Goal: Task Accomplishment & Management: Use online tool/utility

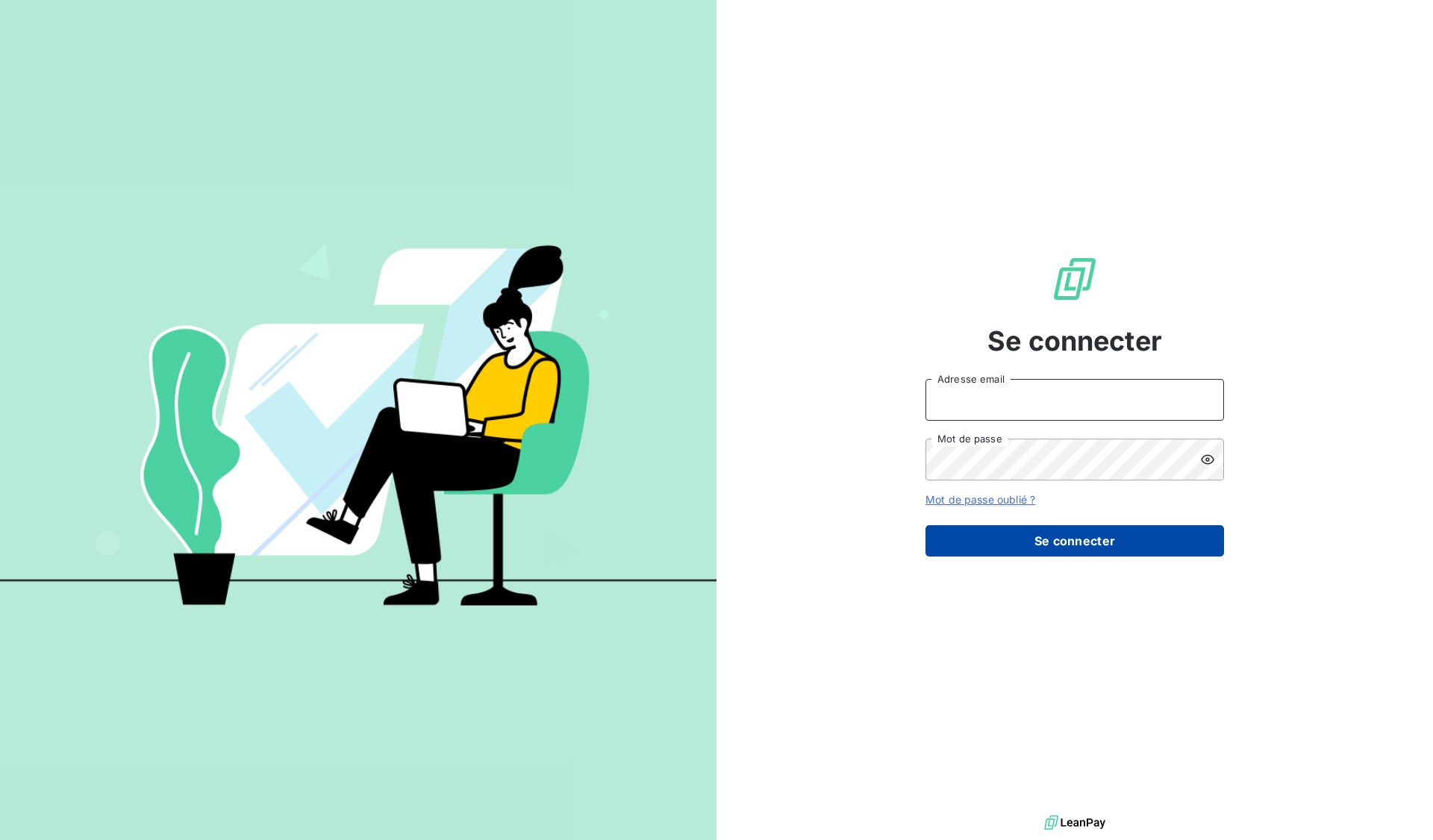
type input "[EMAIL_ADDRESS][DOMAIN_NAME]"
click at [1103, 534] on button "Se connecter" at bounding box center [1074, 541] width 298 height 31
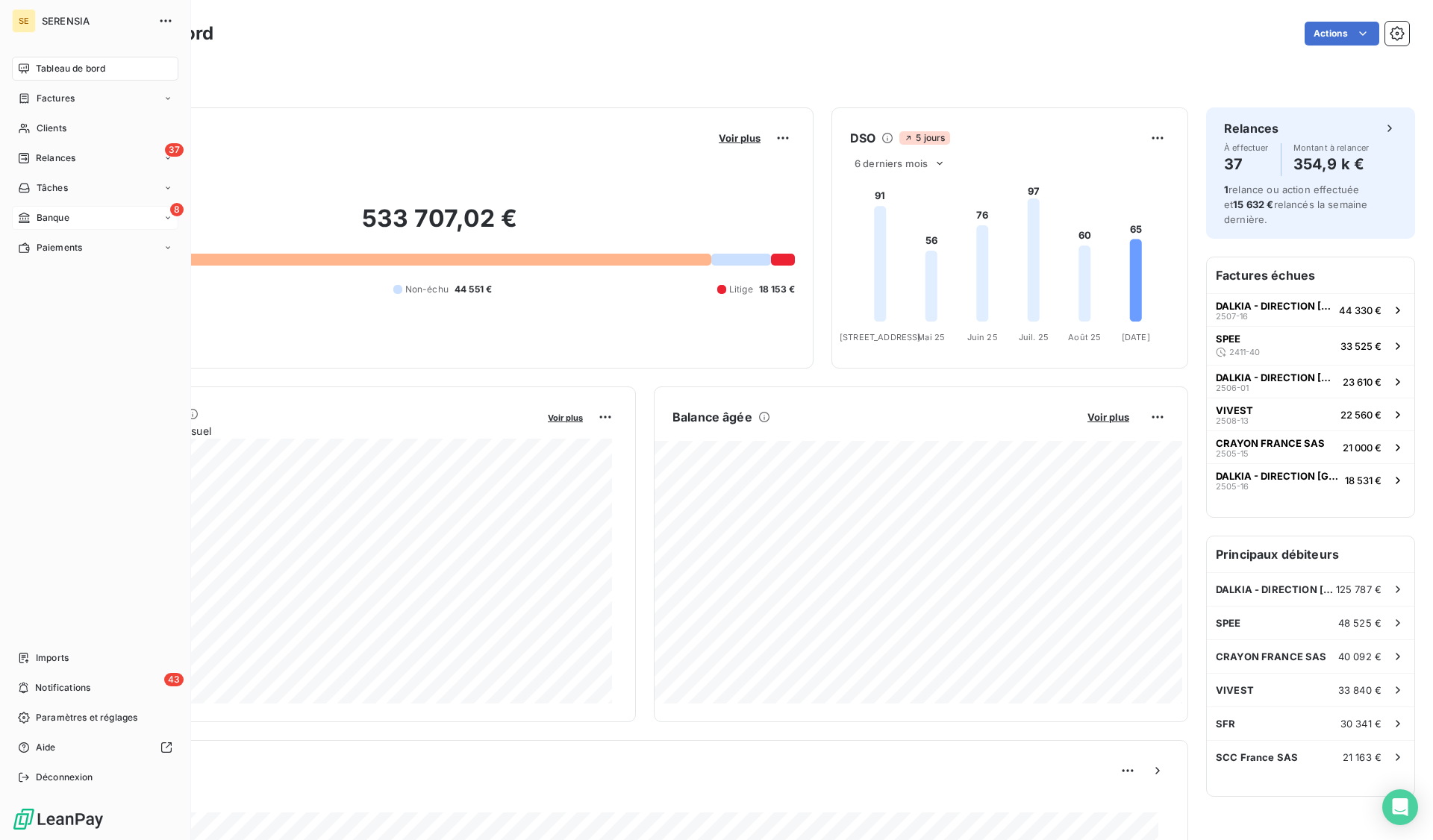
click at [68, 217] on span "Banque" at bounding box center [53, 218] width 33 height 13
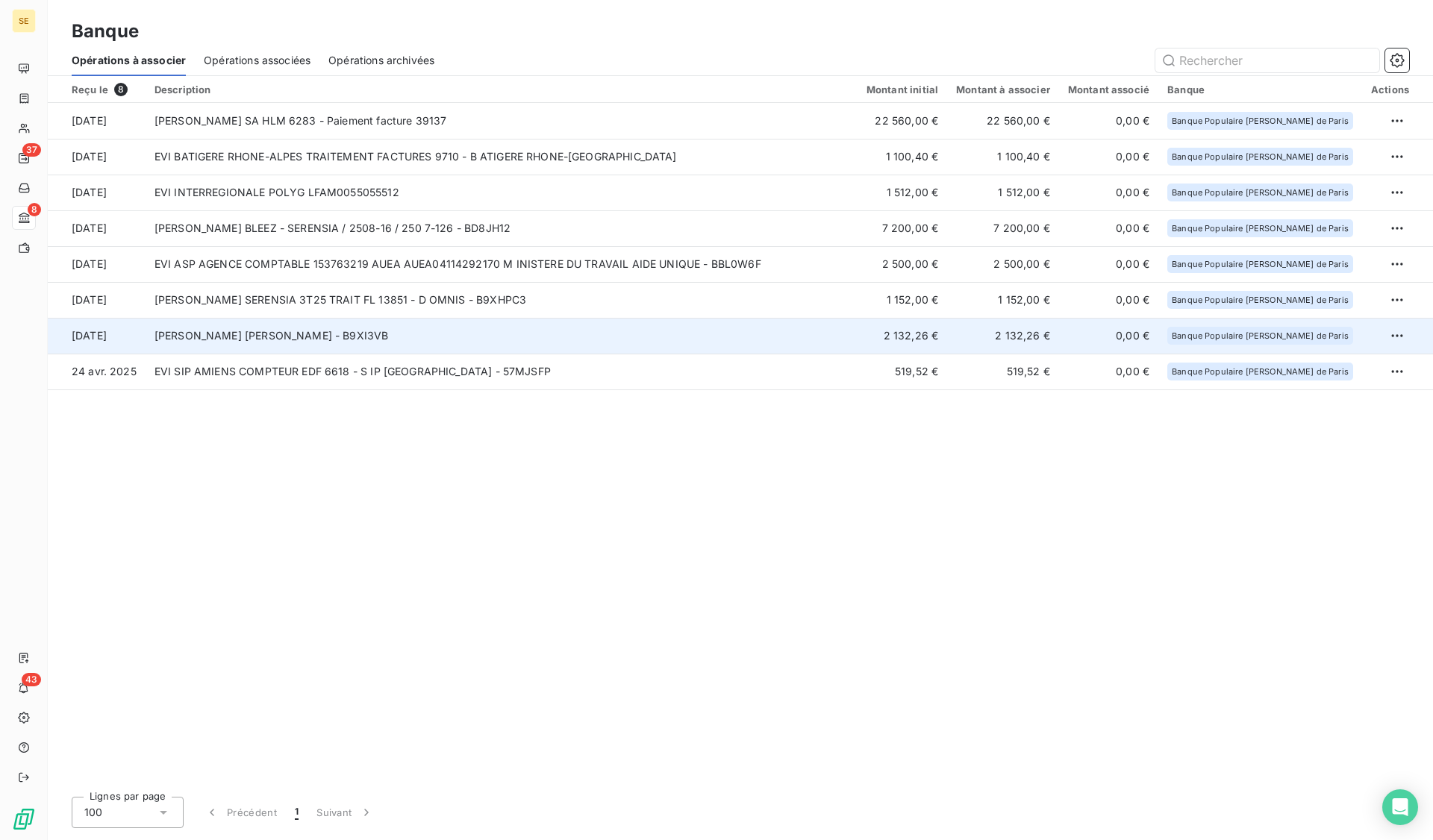
click at [417, 336] on td "EVI Bayard SA BAYARD - B9XI3VB" at bounding box center [502, 336] width 712 height 36
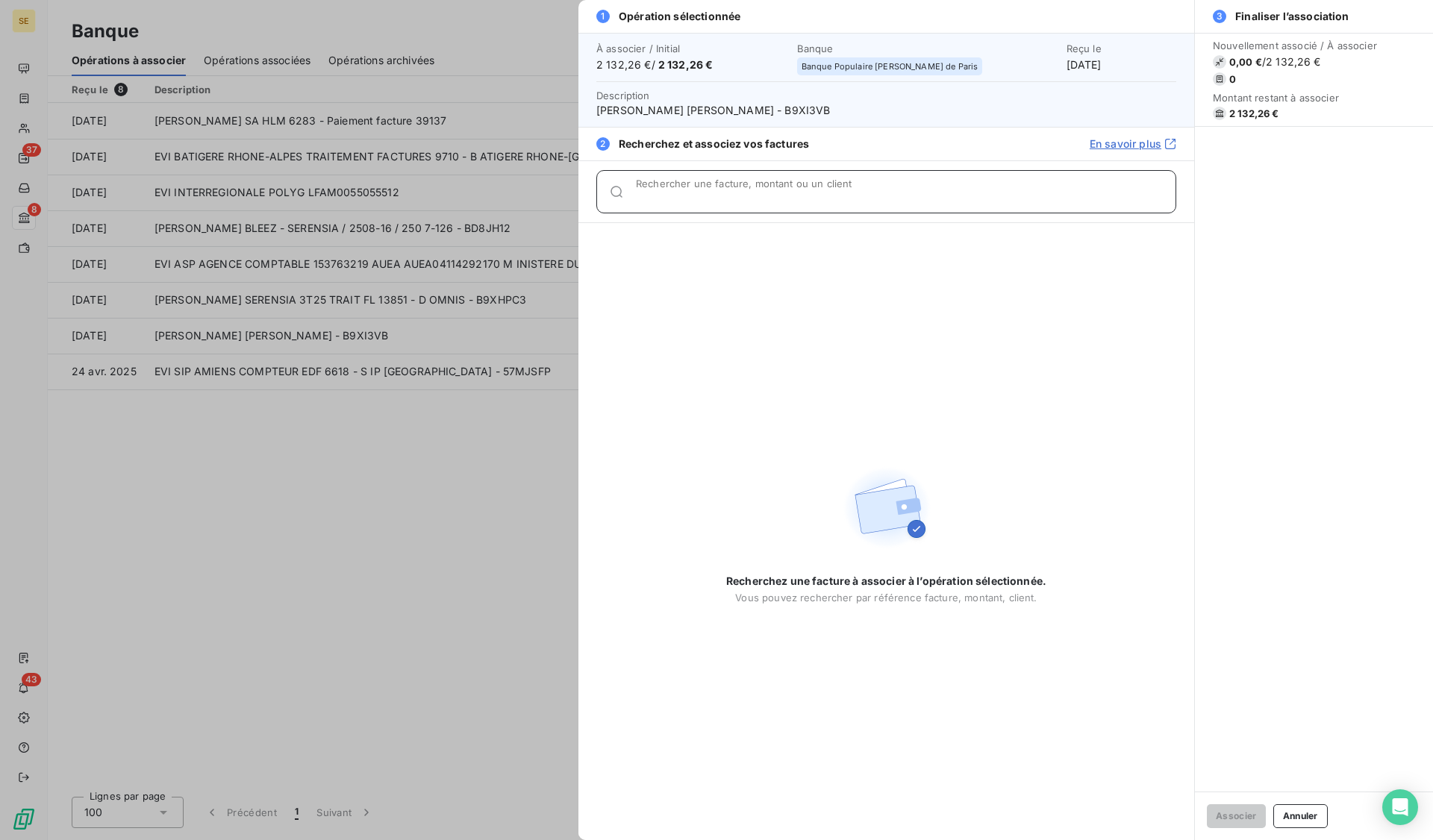
click at [762, 191] on input "Rechercher une facture, montant ou un client" at bounding box center [905, 198] width 540 height 15
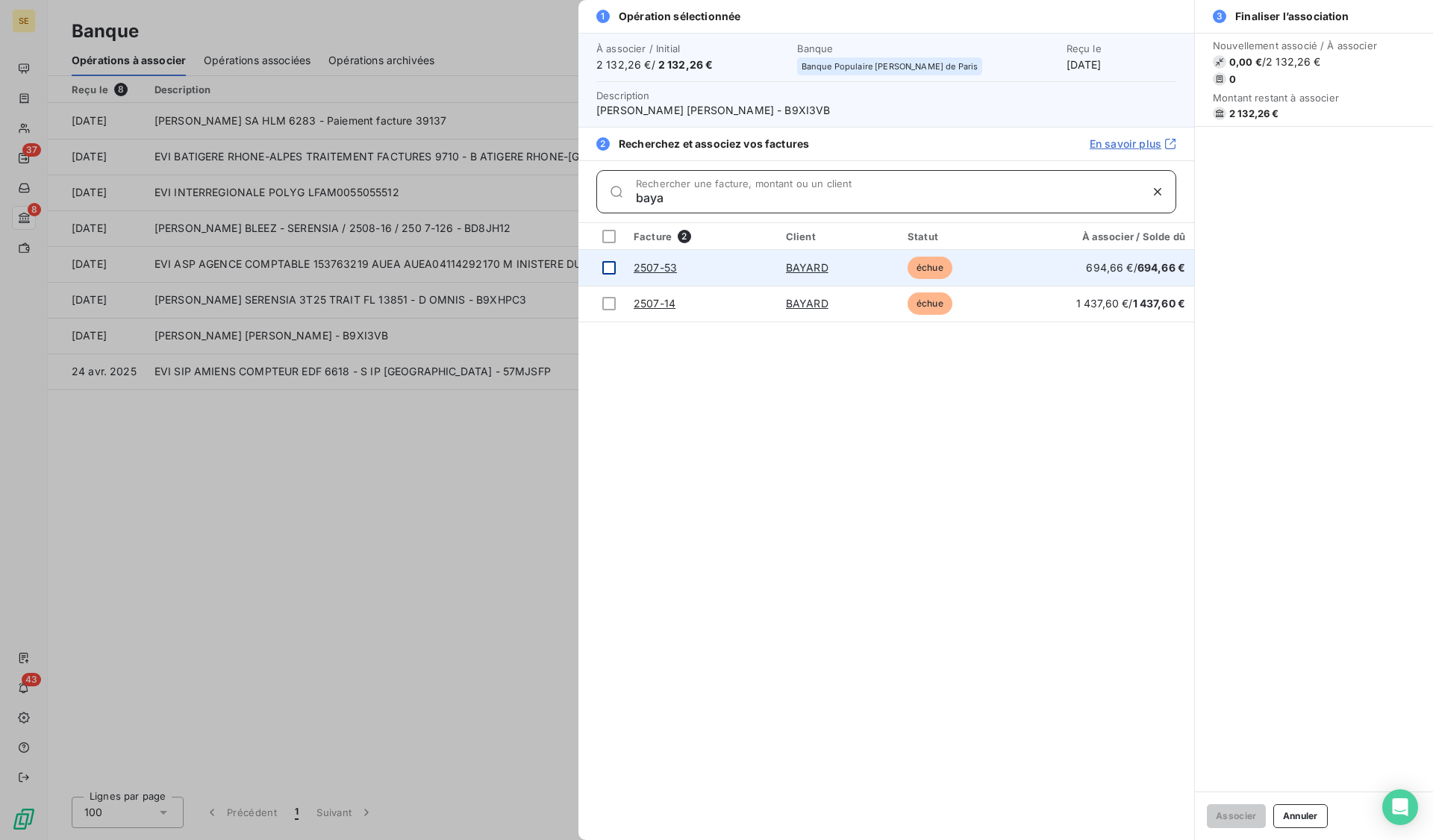
type input "baya"
click at [604, 265] on div at bounding box center [609, 268] width 13 height 13
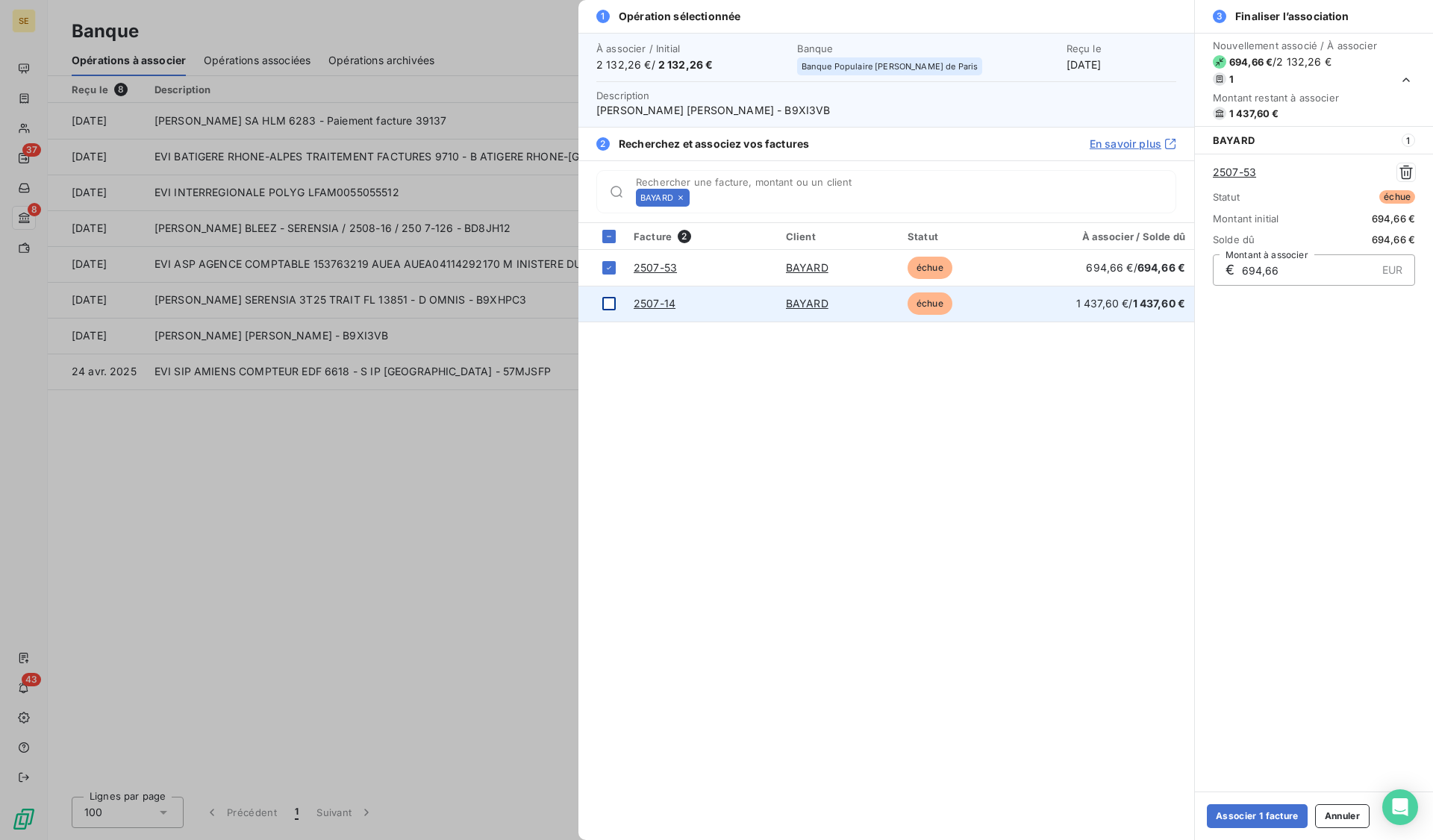
click at [605, 301] on div at bounding box center [609, 304] width 13 height 13
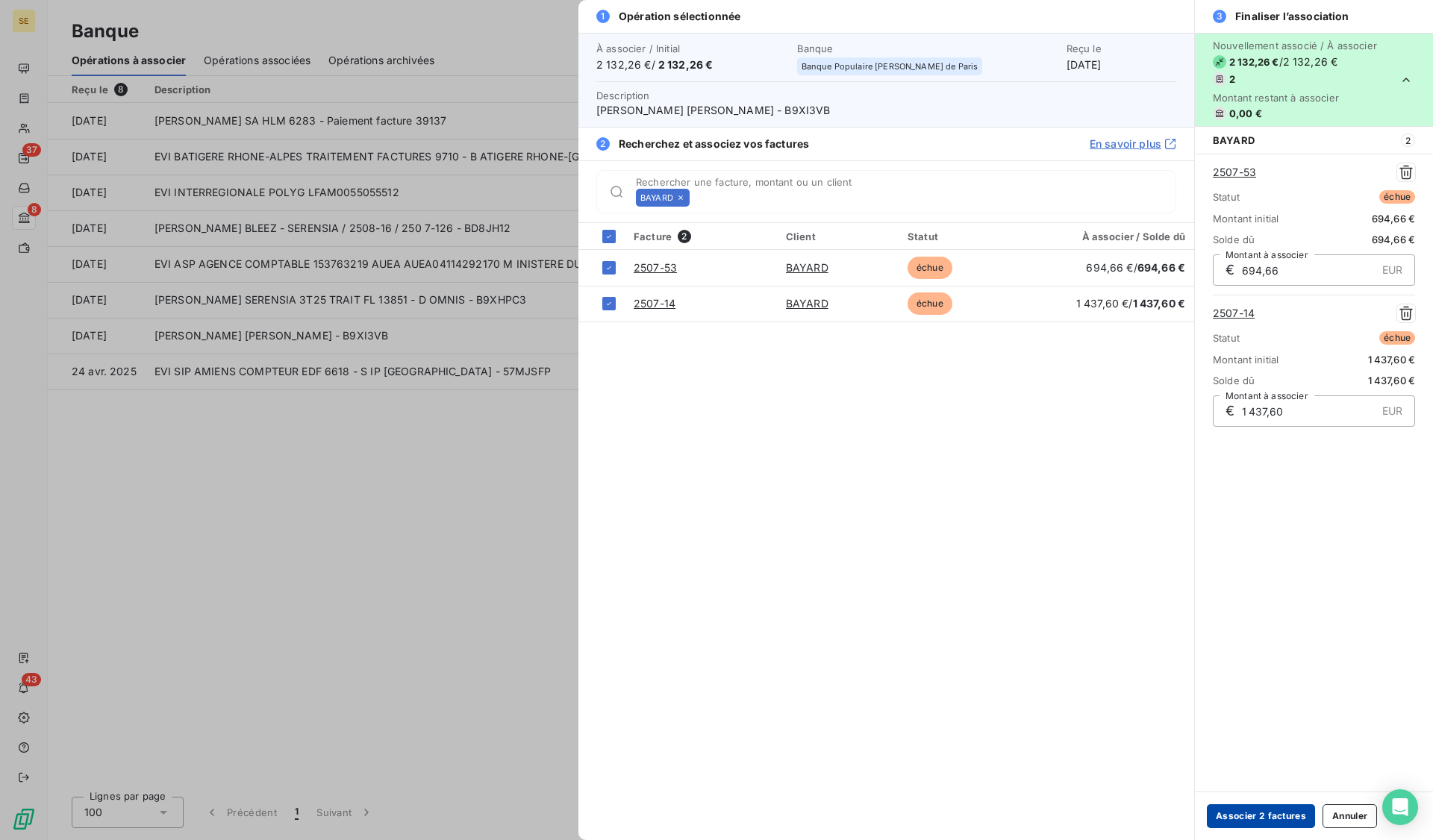
click at [1237, 814] on button "Associer 2 factures" at bounding box center [1261, 815] width 108 height 24
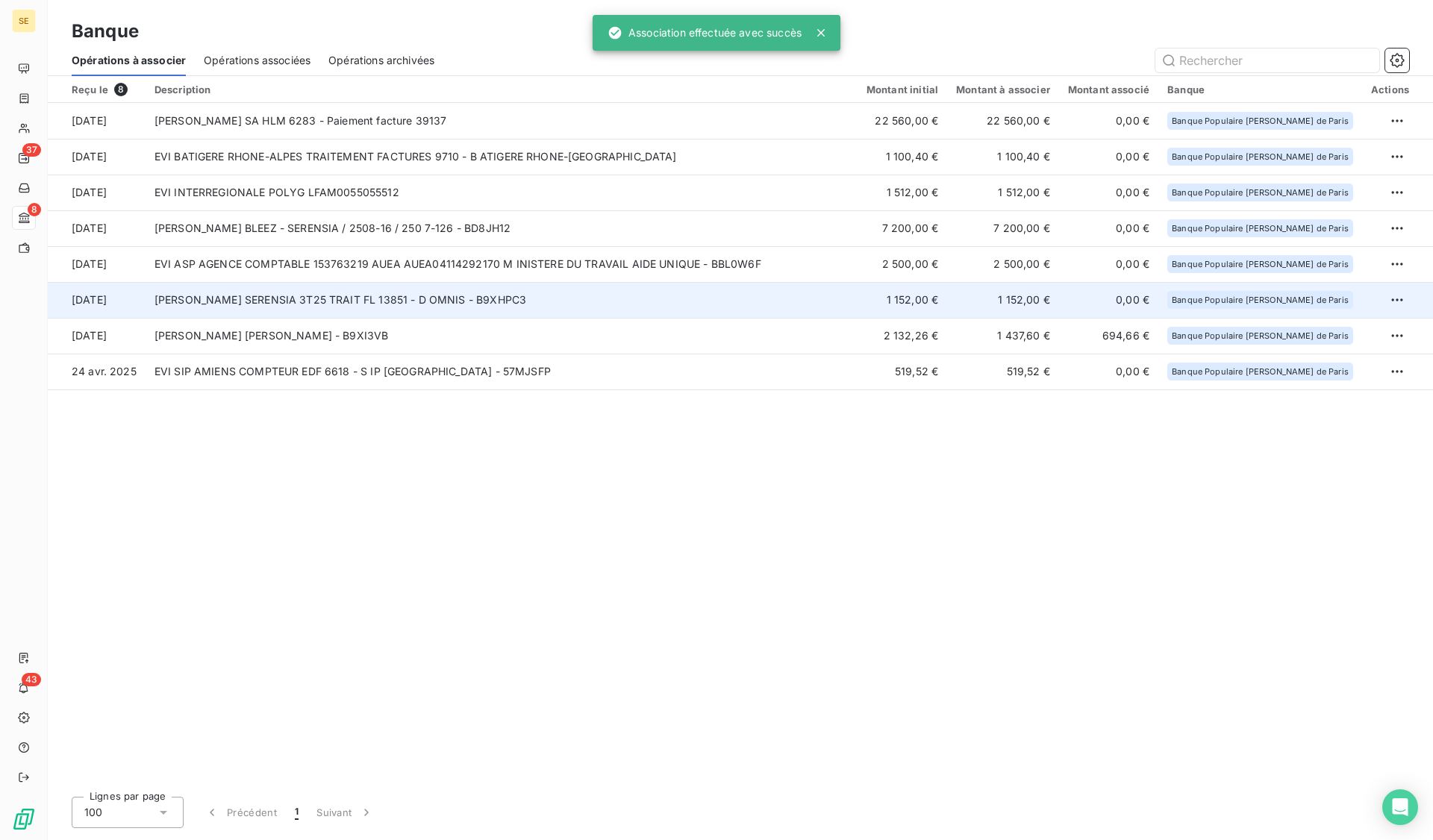
click at [242, 300] on td "EVI DOMNIS SERENSIA 3T25 TRAIT FL 13851 - D OMNIS - B9XHPC3" at bounding box center [502, 300] width 712 height 36
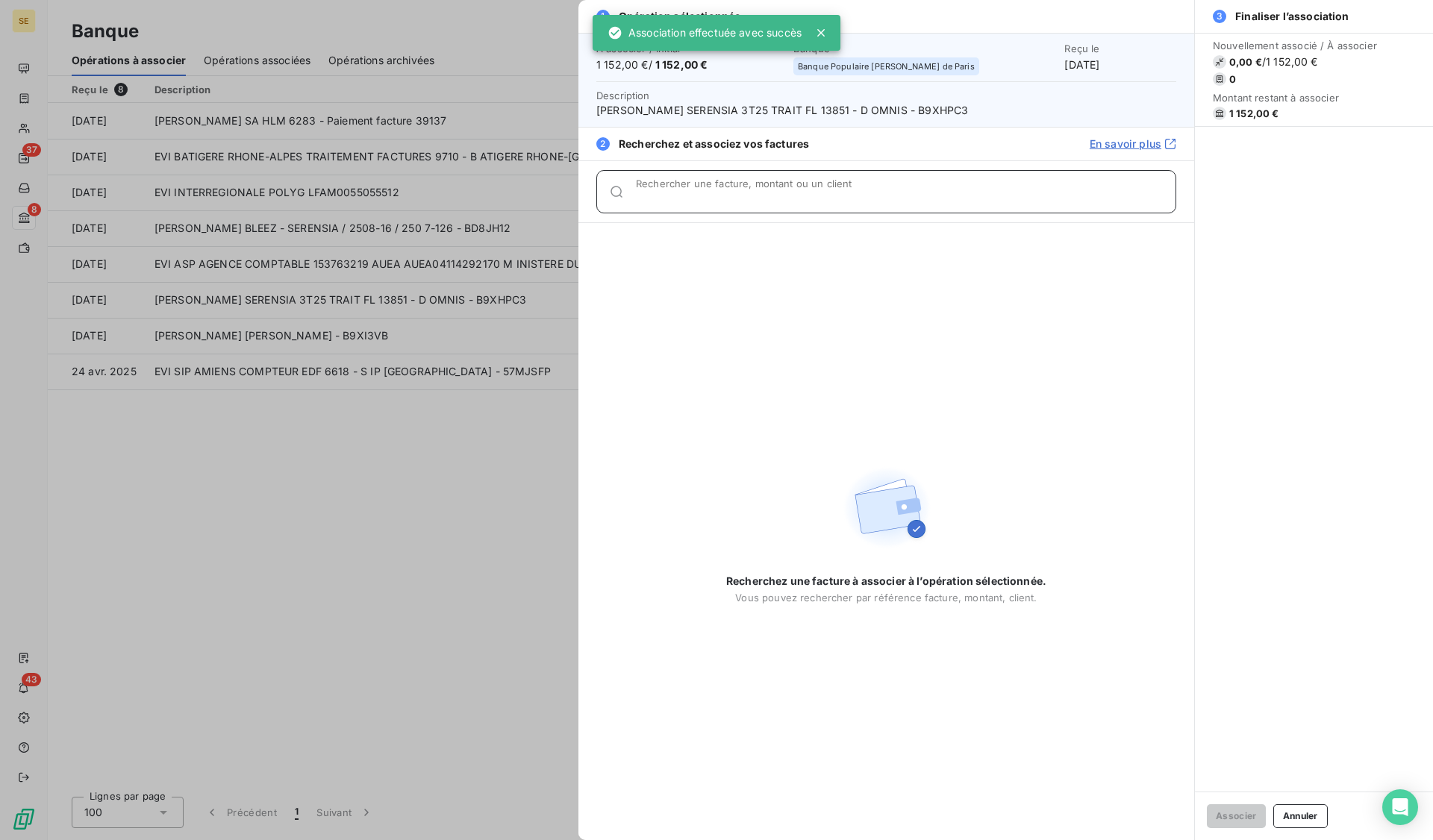
click at [727, 192] on input "Rechercher une facture, montant ou un client" at bounding box center [905, 198] width 540 height 15
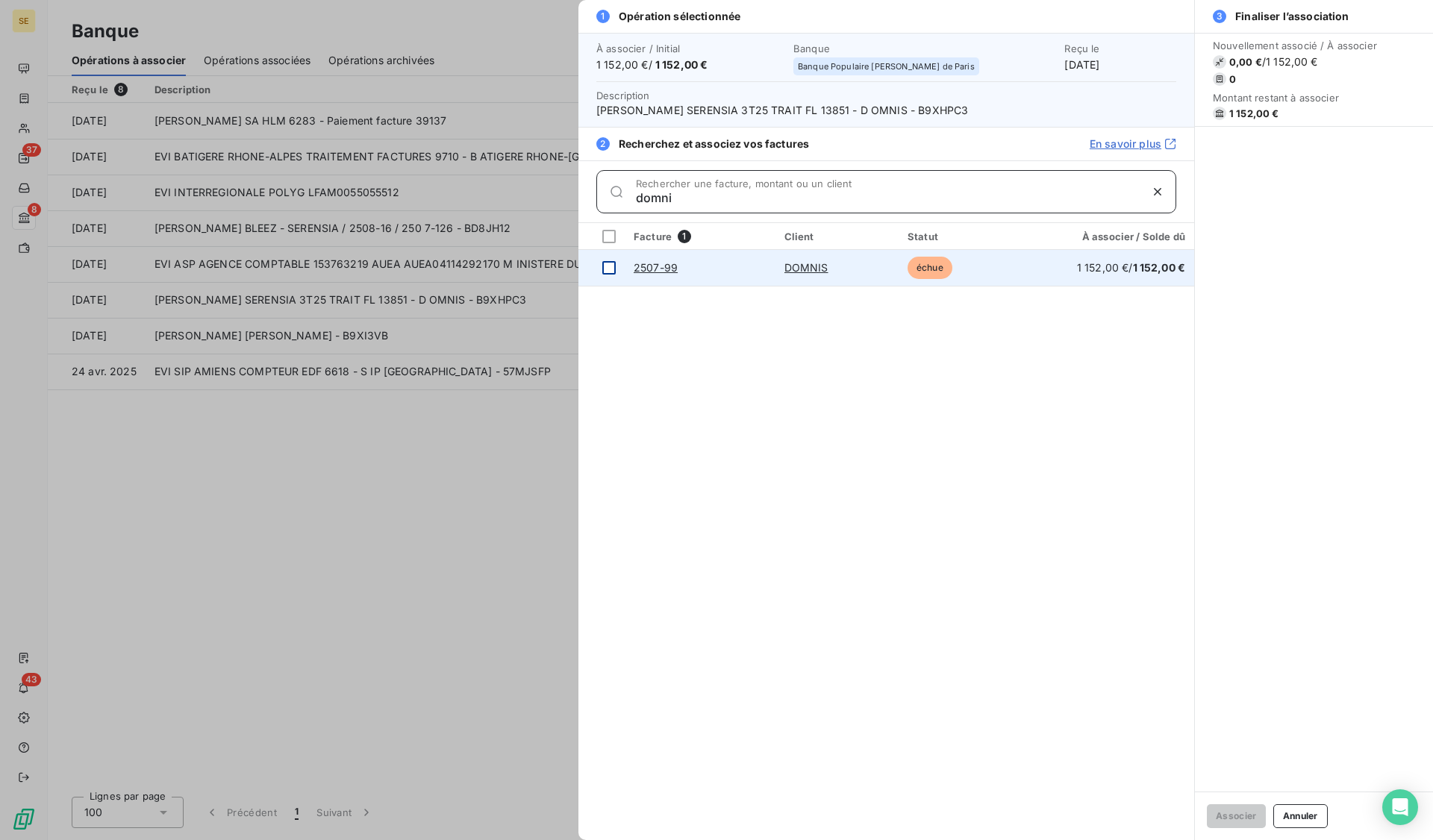
type input "domni"
click at [609, 266] on div at bounding box center [609, 268] width 13 height 13
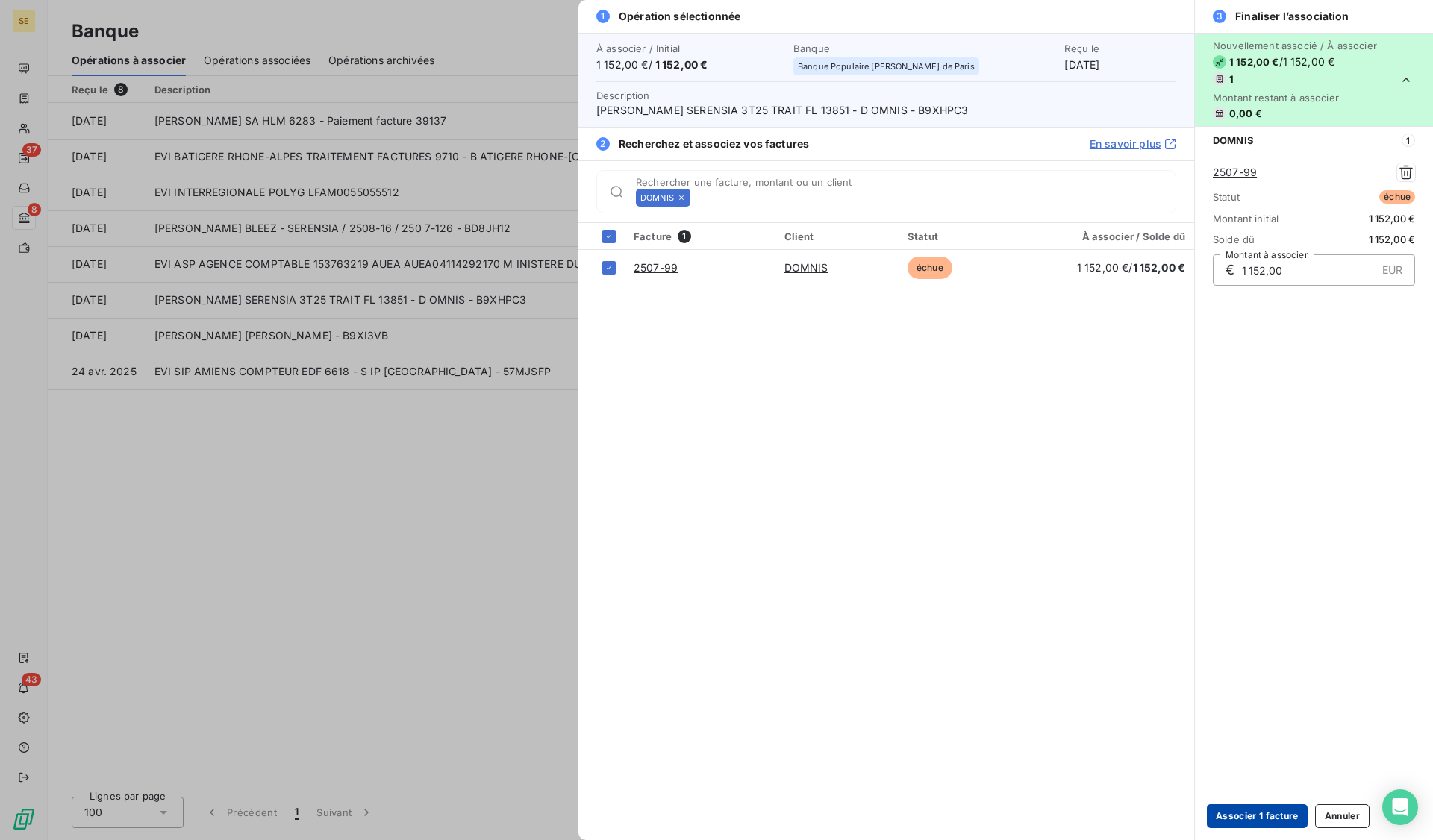
click at [1251, 822] on button "Associer 1 facture" at bounding box center [1257, 815] width 100 height 24
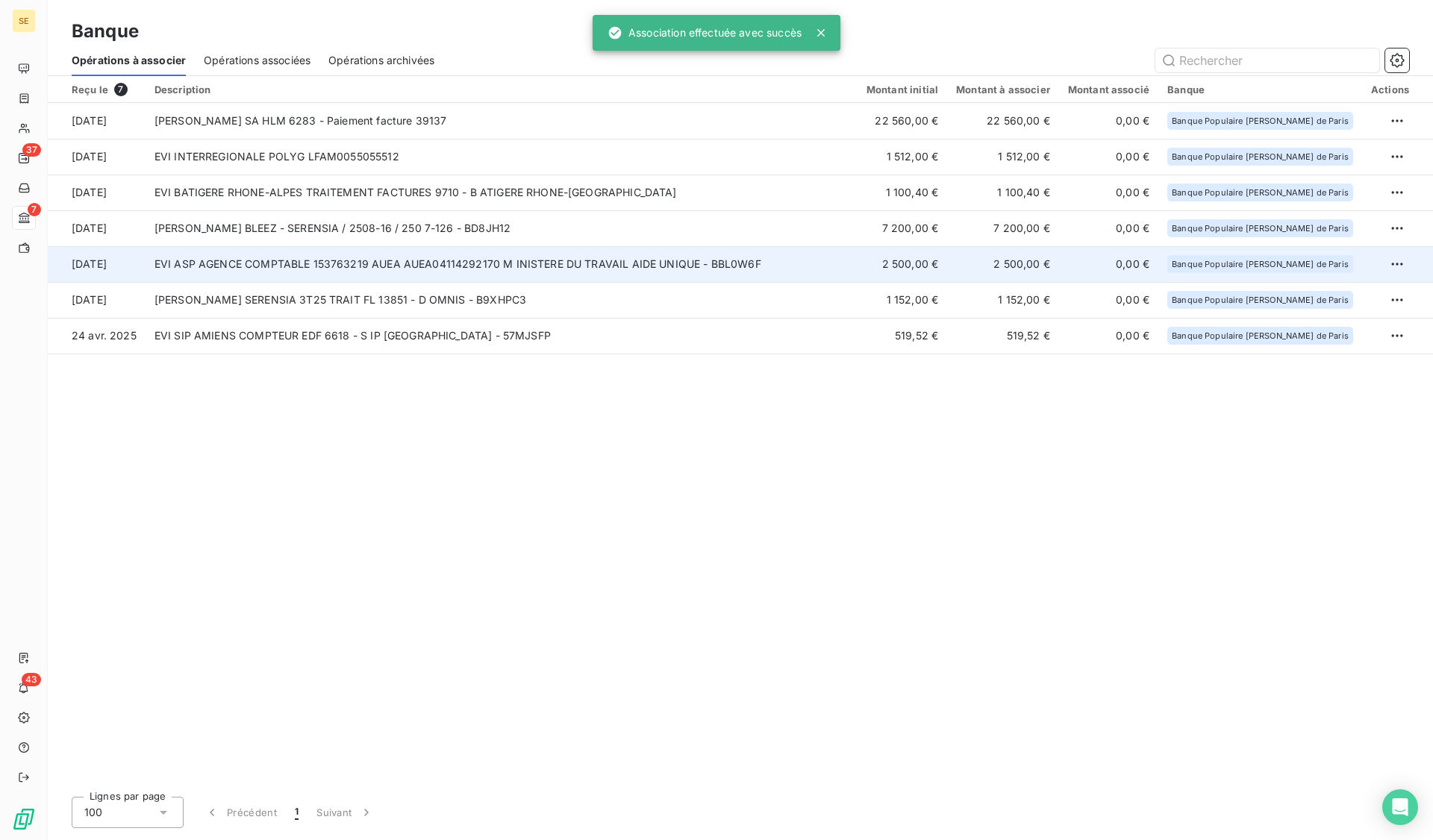
click at [273, 265] on td "EVI ASP AGENCE COMPTABLE 153763219 AUEA AUEA04114292170 M INISTERE DU TRAVAIL A…" at bounding box center [502, 264] width 712 height 36
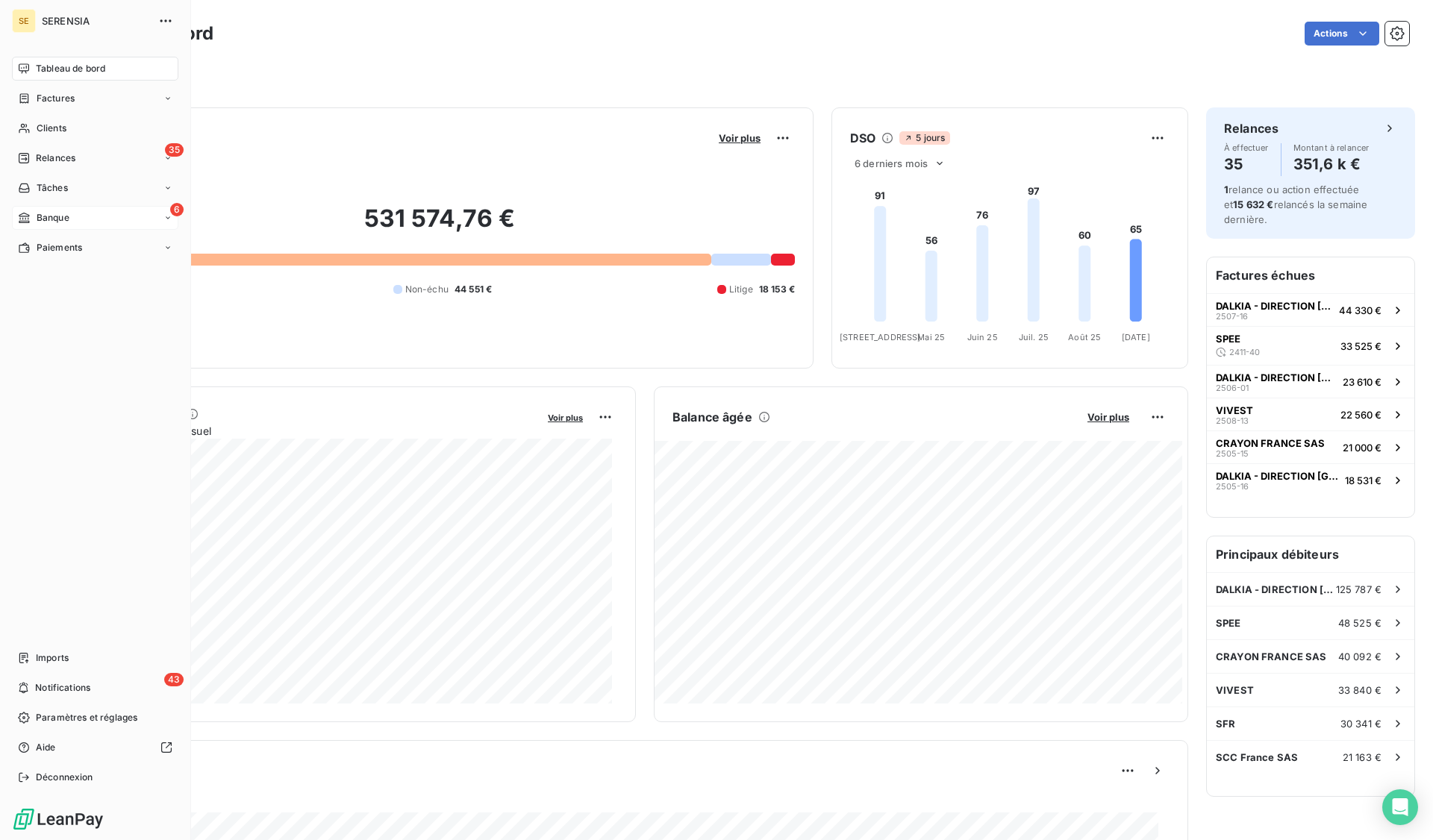
click at [55, 209] on div "6 Banque" at bounding box center [96, 217] width 167 height 24
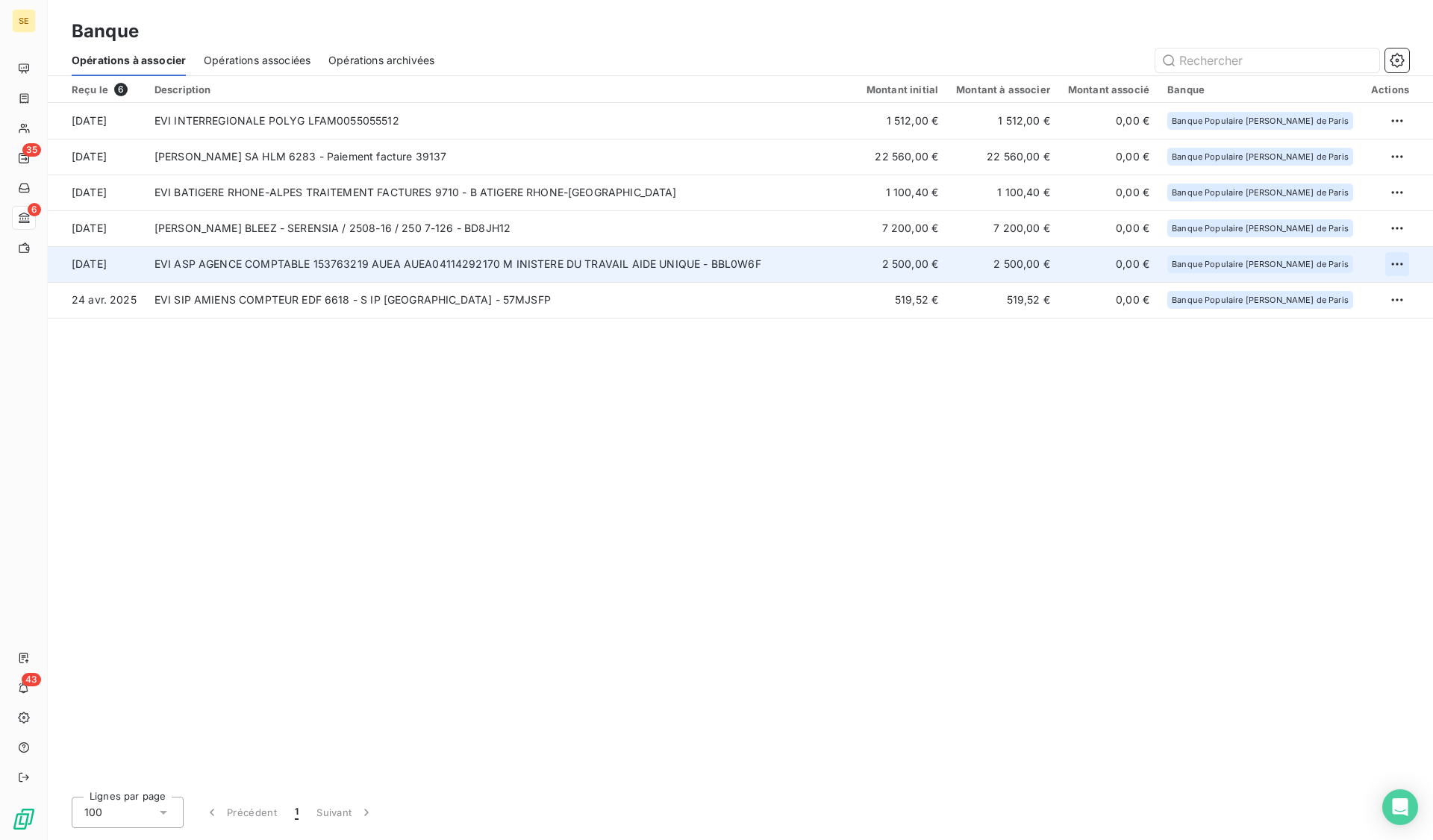
click at [1393, 260] on html "SE 35 6 43 Banque Opérations à associer Opérations associées Opérations archivé…" at bounding box center [716, 420] width 1433 height 840
click at [1370, 297] on div "Archiver l’opération" at bounding box center [1344, 296] width 115 height 24
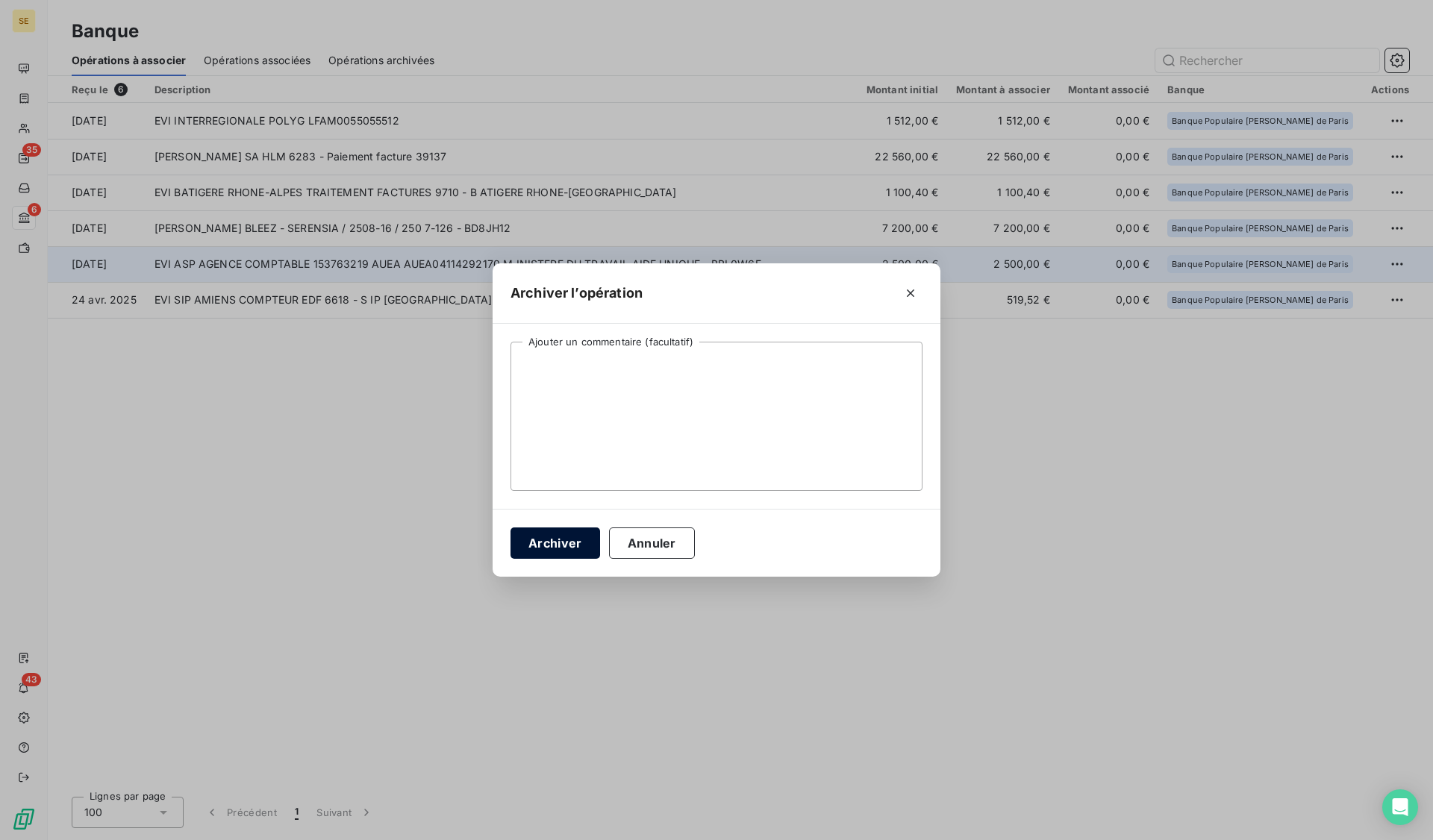
click at [547, 542] on button "Archiver" at bounding box center [555, 543] width 90 height 31
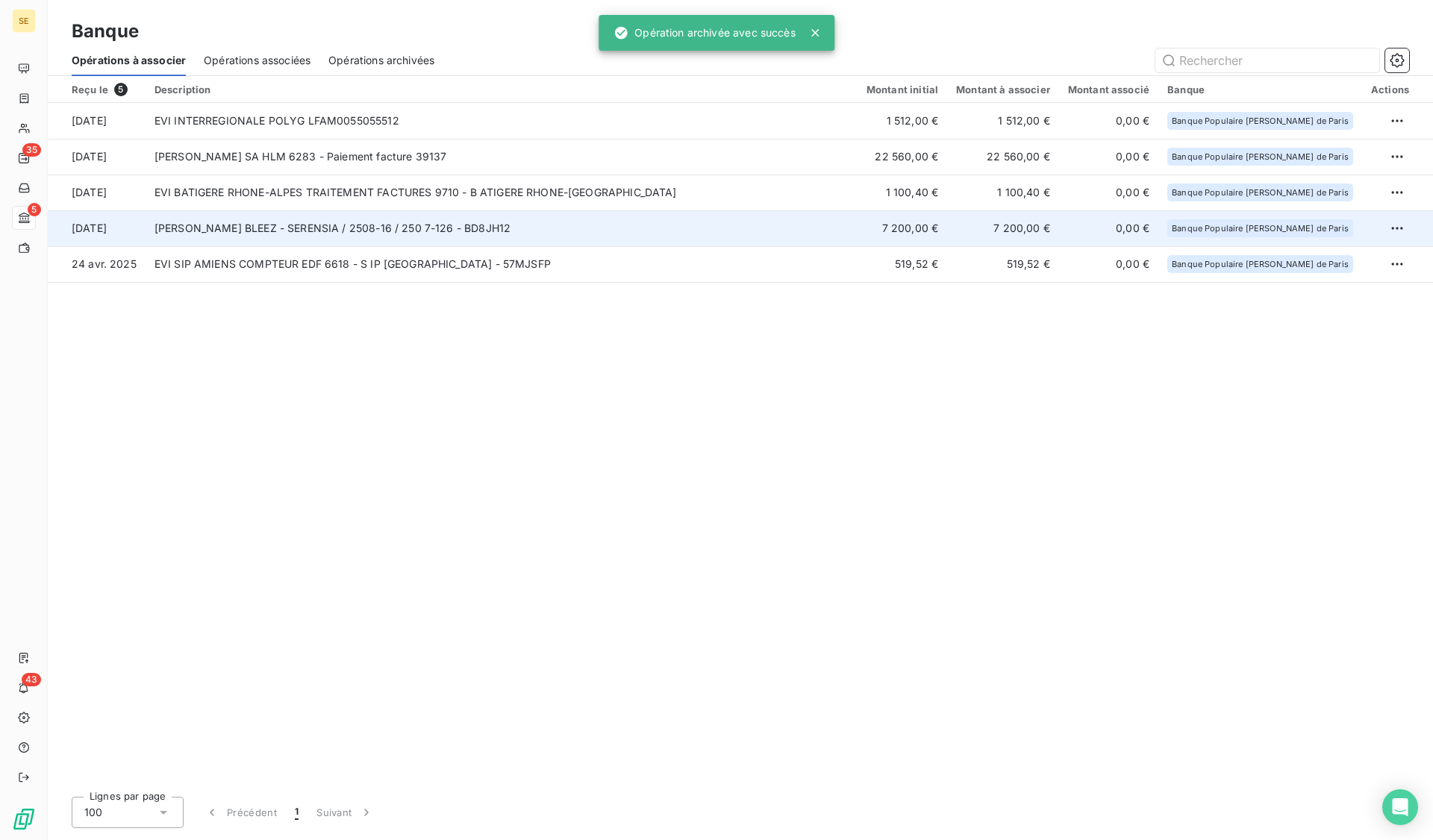
click at [201, 224] on td "[PERSON_NAME] BLEEZ - SERENSIA / 2508-16 / 250 7-126 - BD8JH12" at bounding box center [502, 228] width 712 height 36
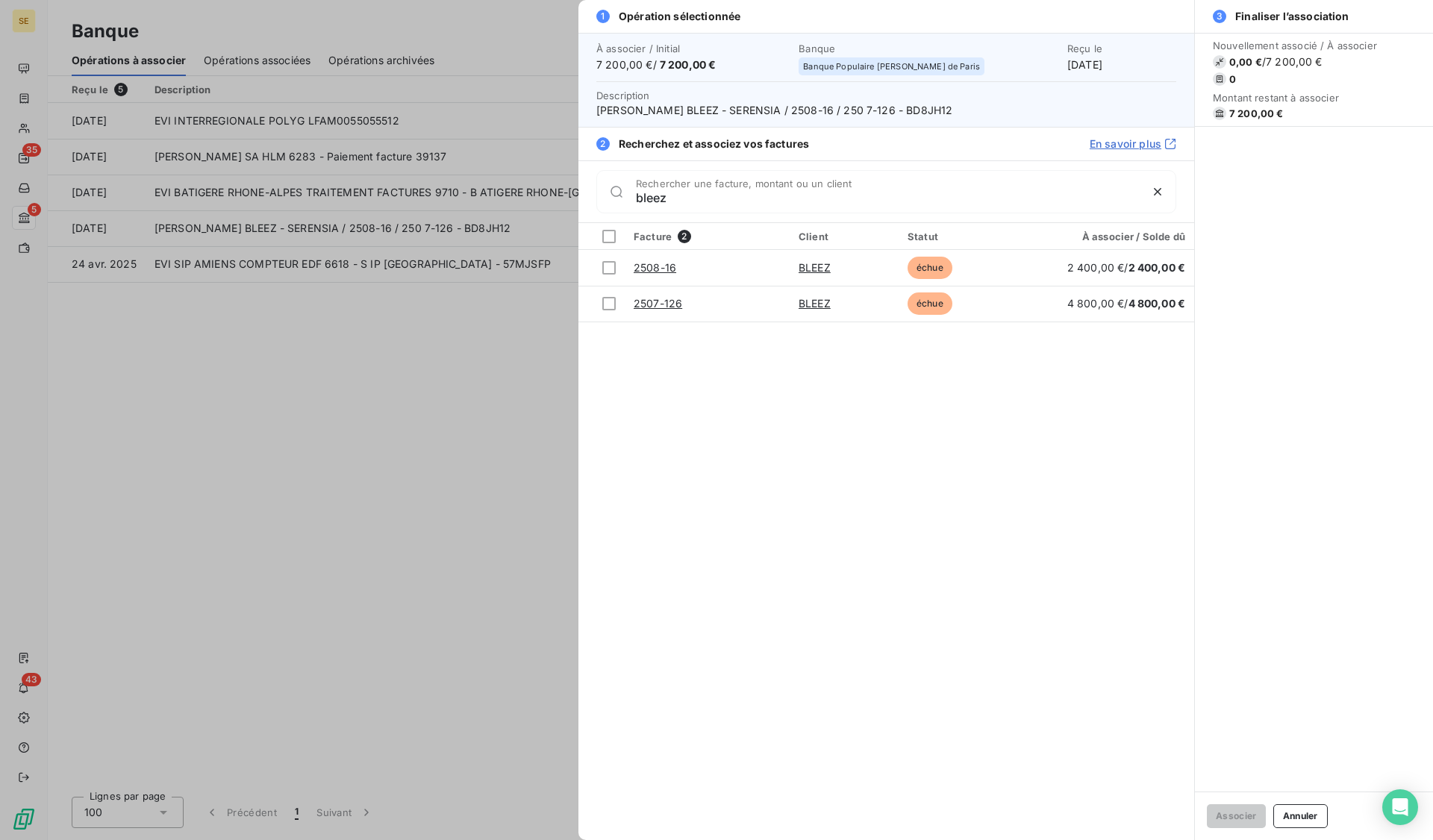
type input "bleez"
click at [615, 271] on div at bounding box center [609, 268] width 13 height 13
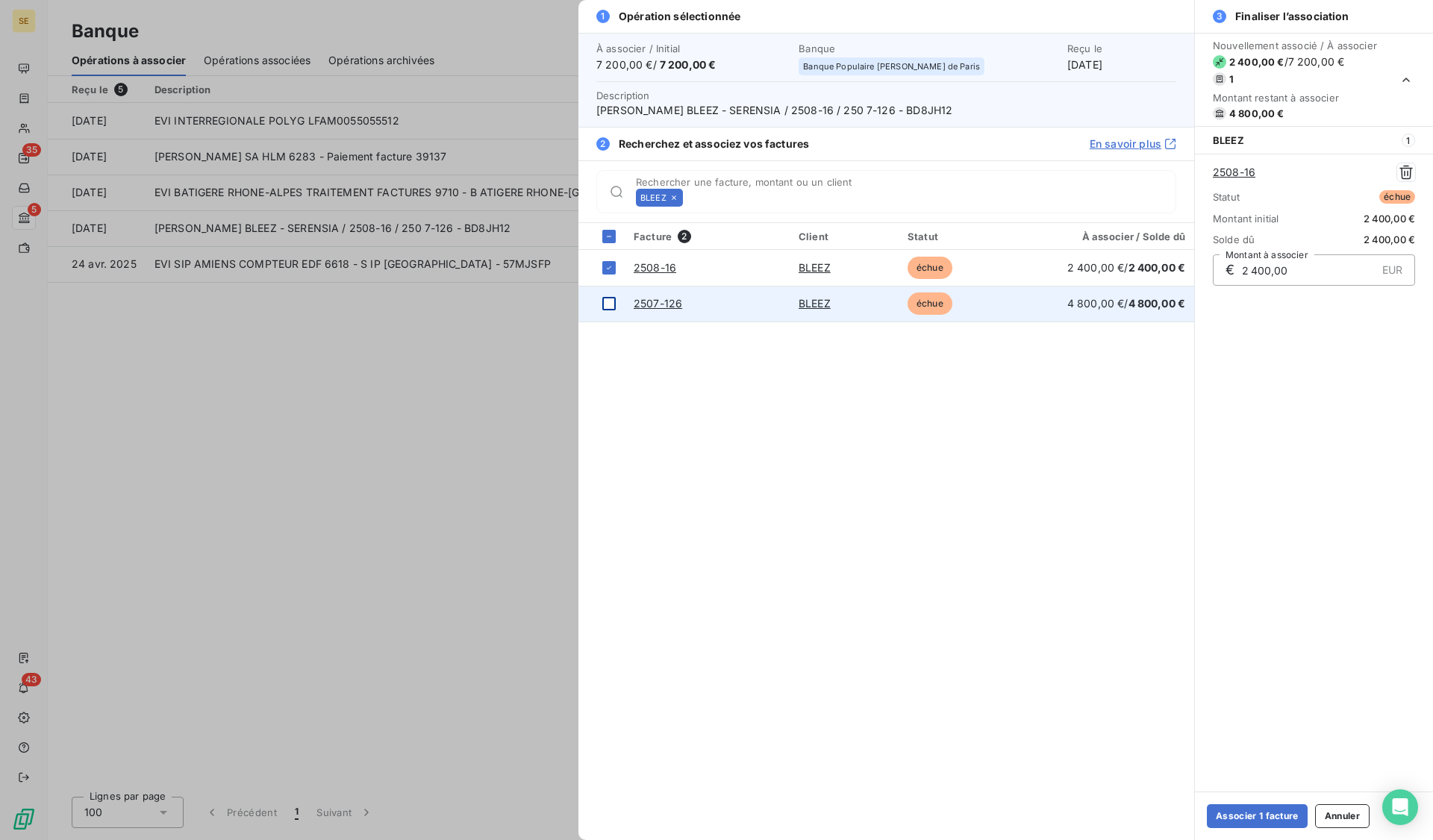
click at [610, 303] on div at bounding box center [609, 304] width 13 height 13
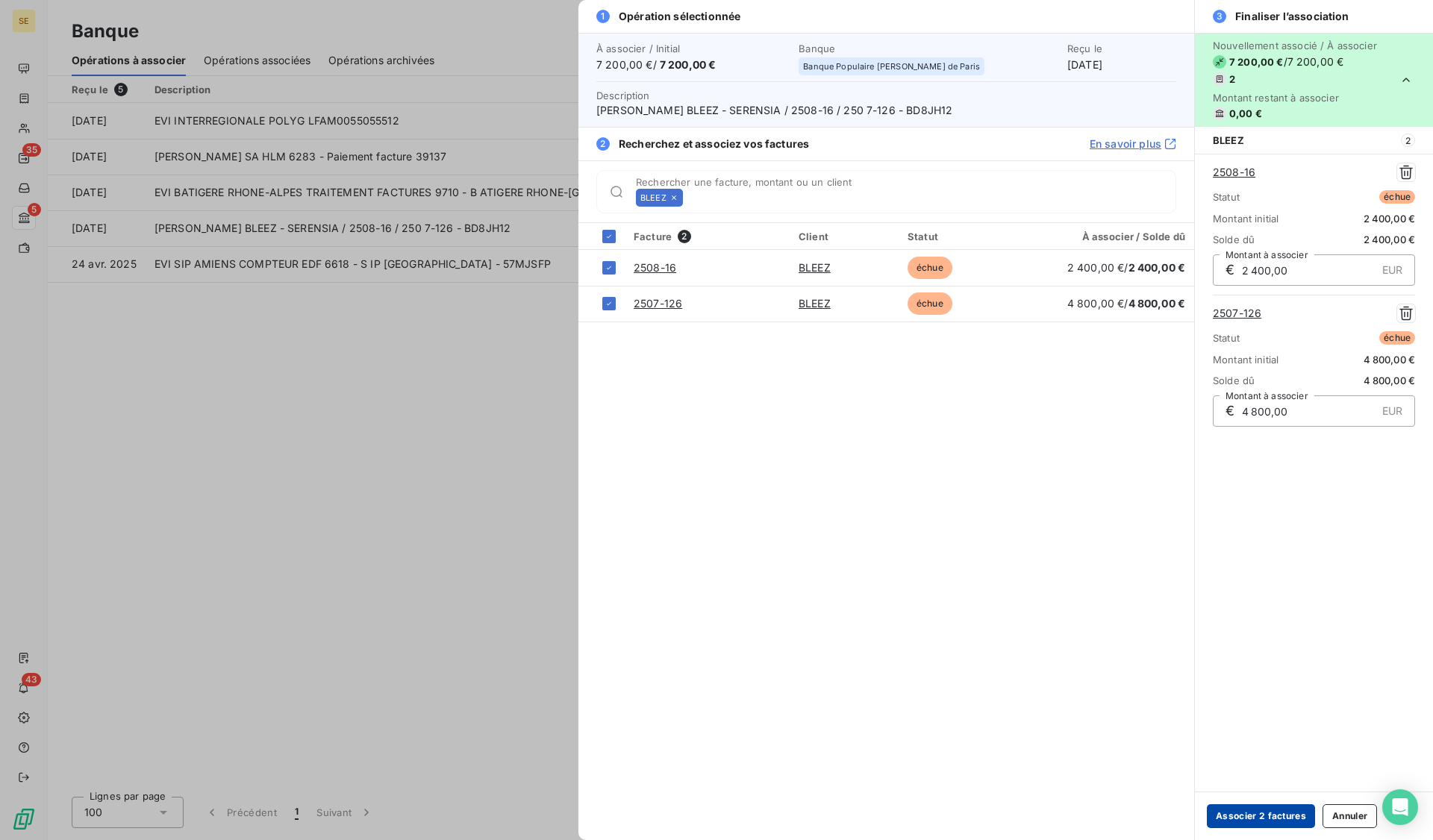
click at [1265, 821] on button "Associer 2 factures" at bounding box center [1261, 815] width 108 height 24
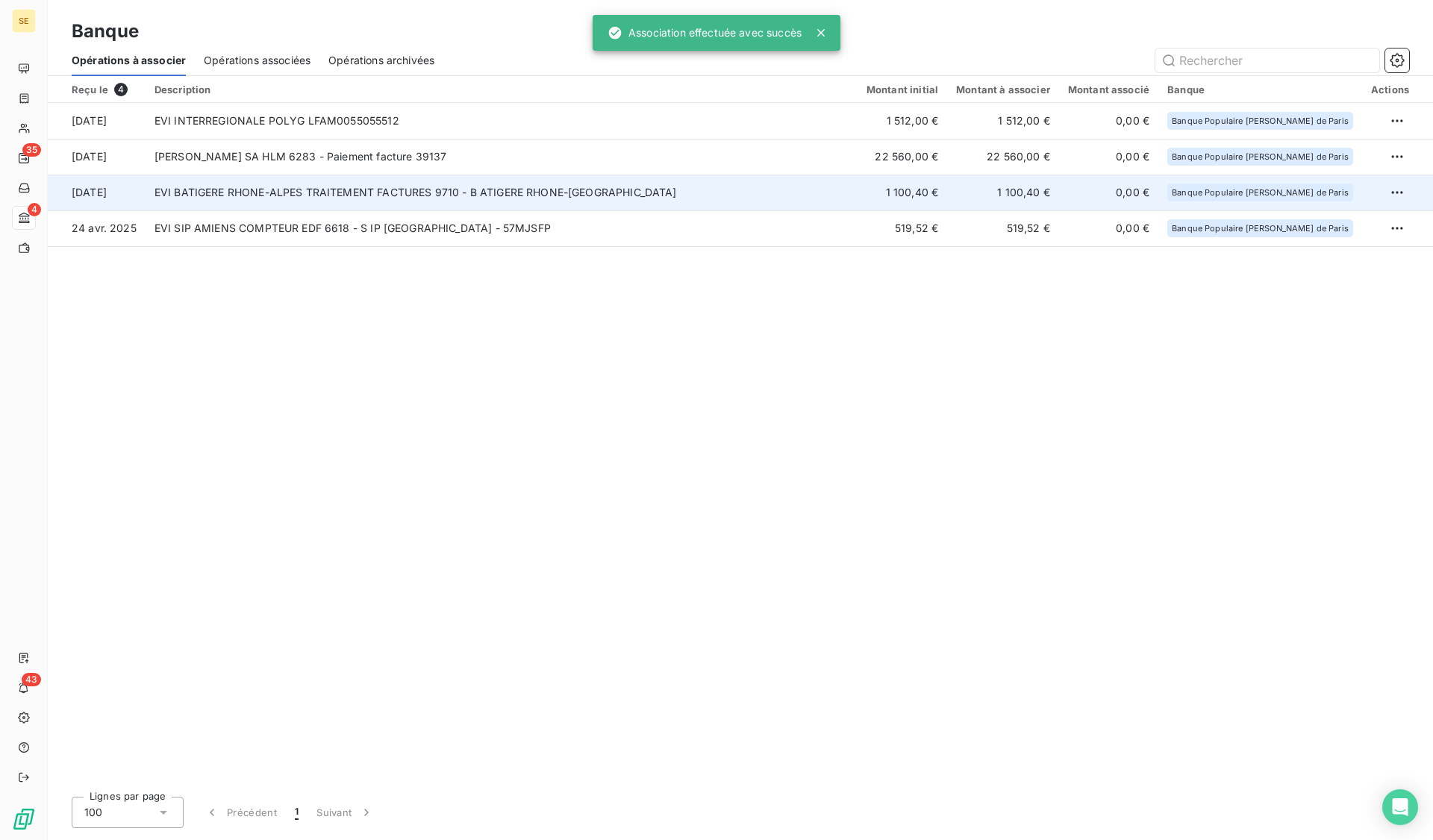
click at [233, 200] on td "EVI BATIGERE RHONE-ALPES TRAITEMENT FACTURES 9710 - B ATIGERE RHONE-[GEOGRAPHIC…" at bounding box center [502, 192] width 712 height 36
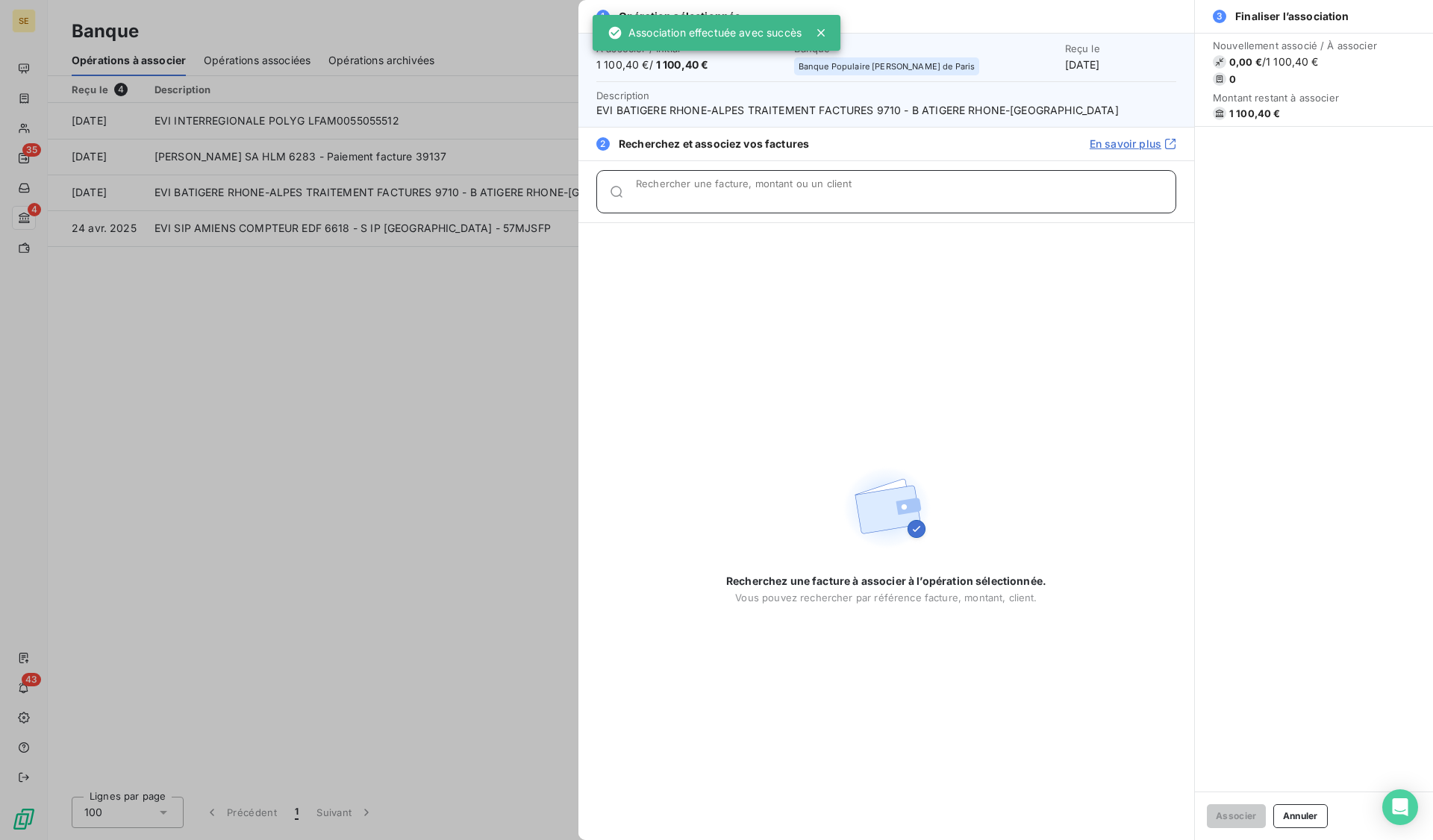
click at [703, 196] on input "Rechercher une facture, montant ou un client" at bounding box center [905, 198] width 540 height 15
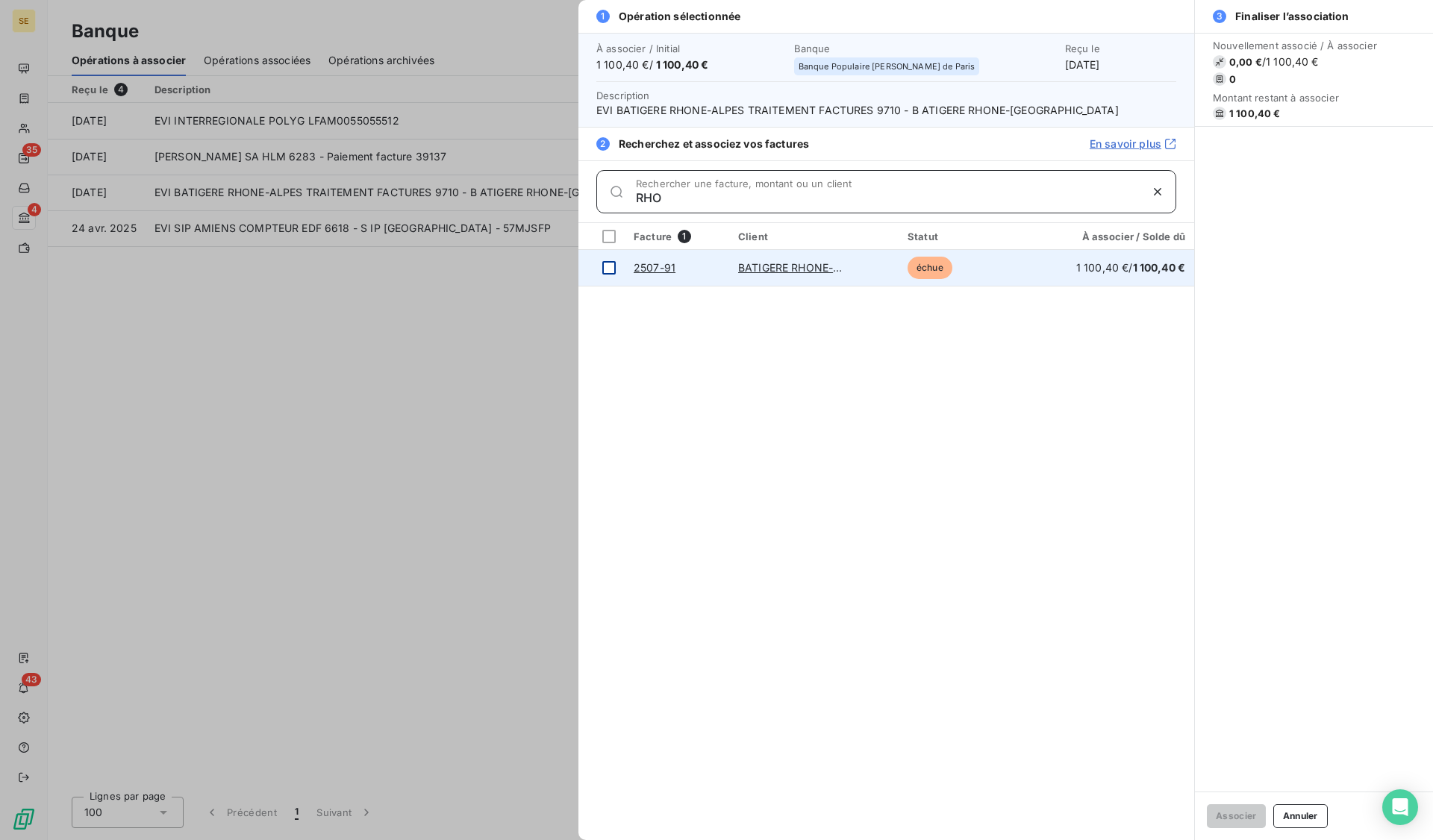
type input "RHO"
click at [619, 267] on td at bounding box center [601, 268] width 46 height 36
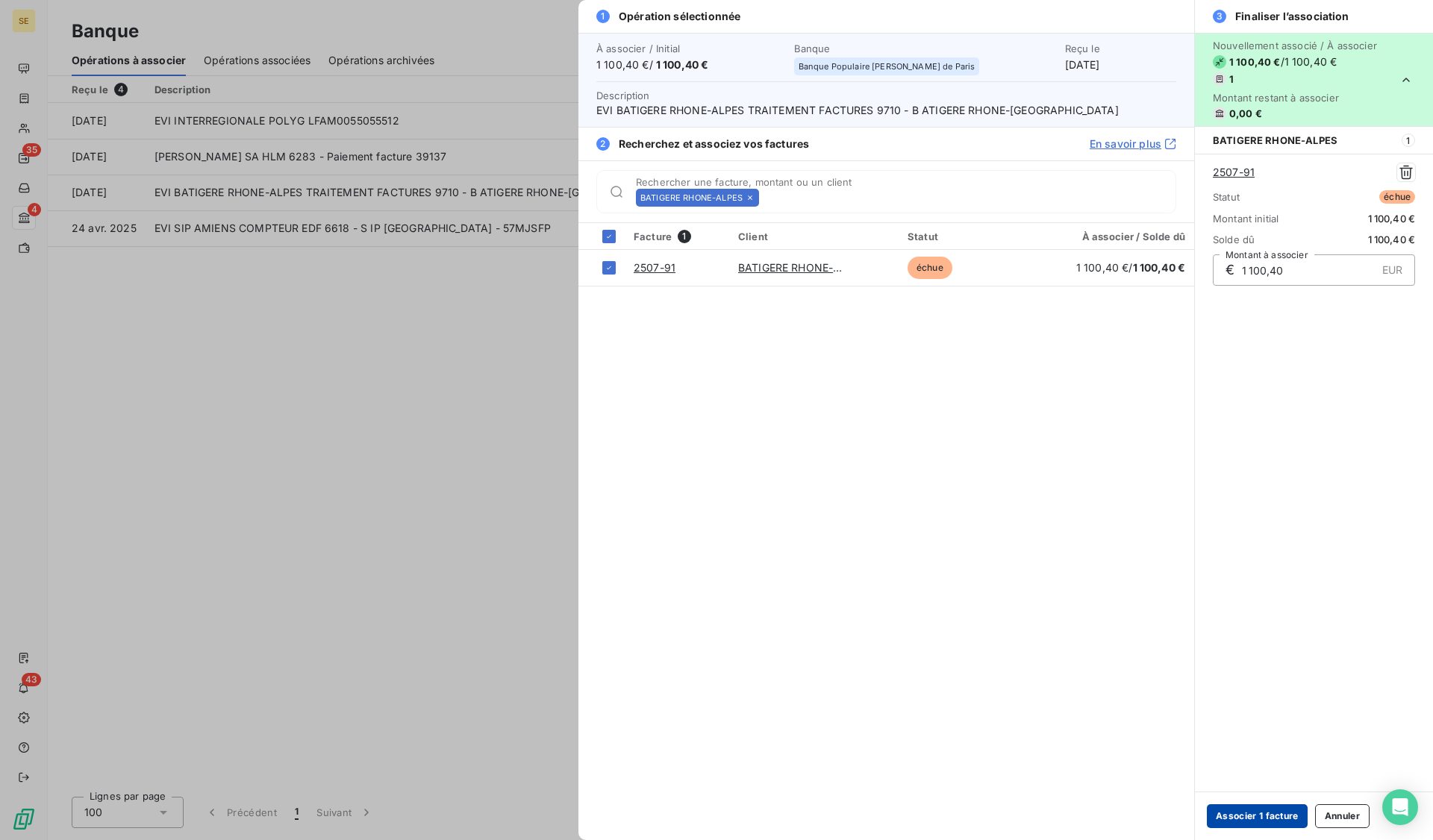
click at [1263, 813] on button "Associer 1 facture" at bounding box center [1257, 815] width 100 height 24
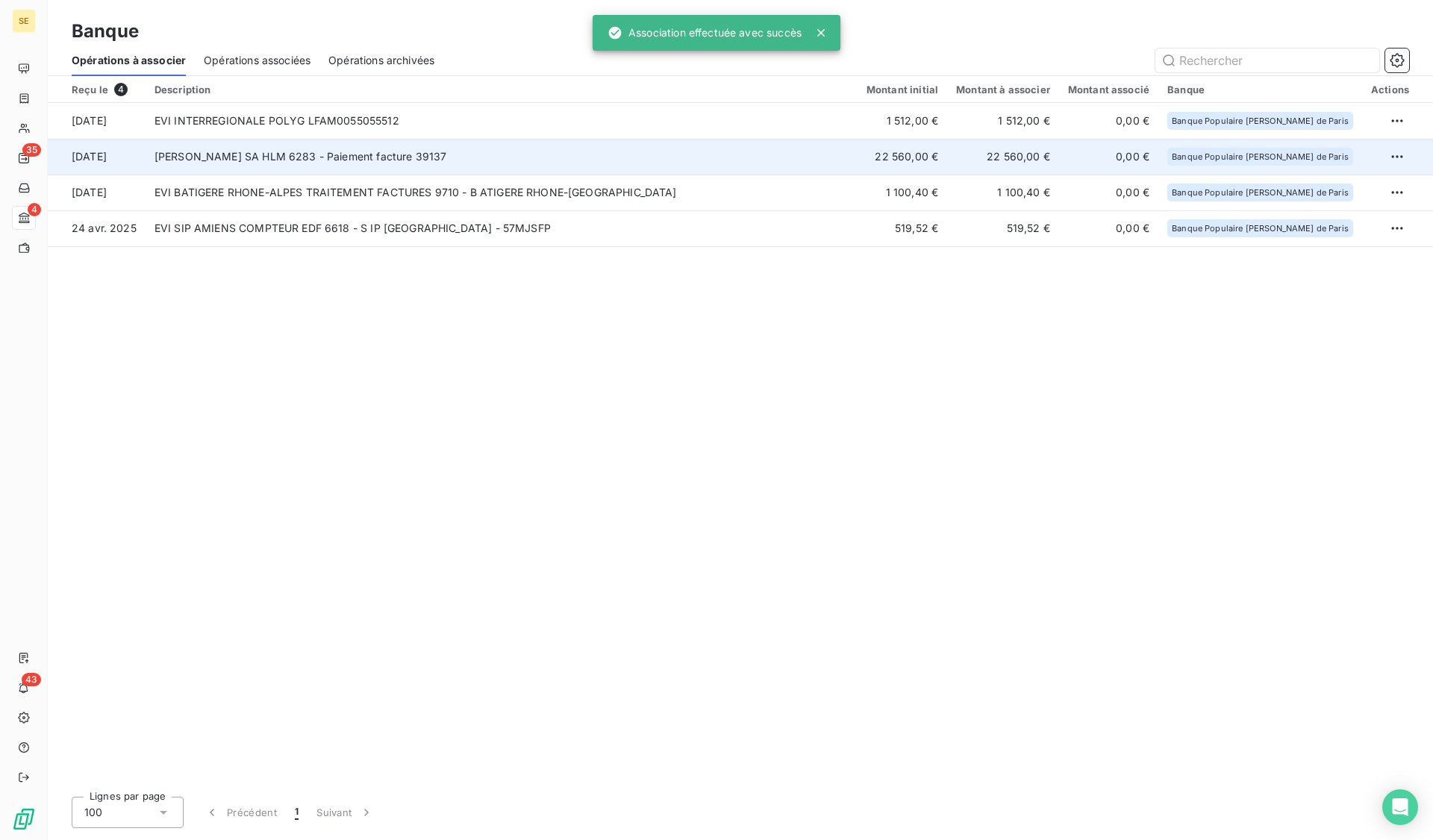
click at [234, 163] on td "[PERSON_NAME] SA HLM 6283 - Paiement facture 39137" at bounding box center [502, 157] width 712 height 36
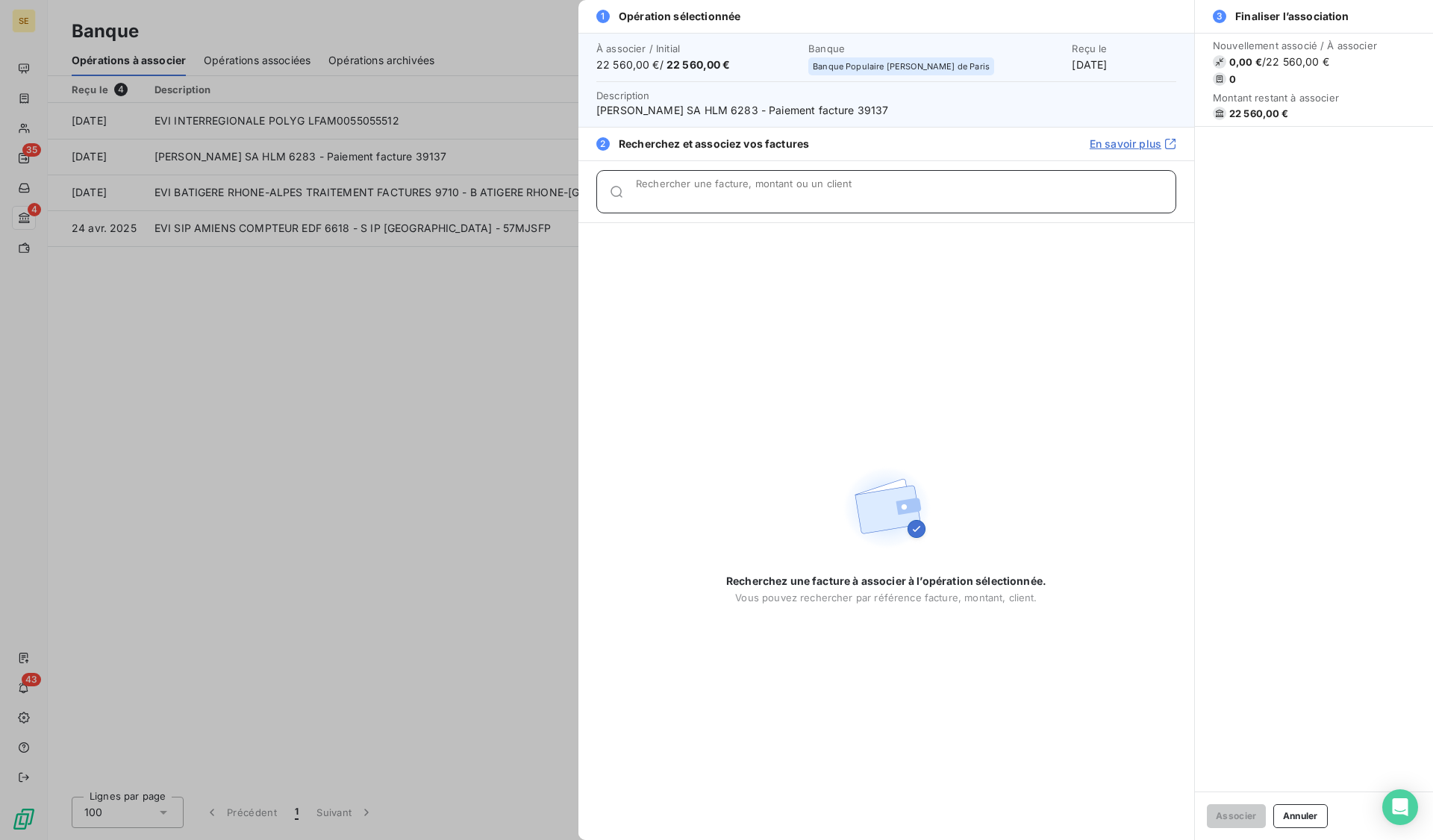
click at [778, 198] on input "Rechercher une facture, montant ou un client" at bounding box center [905, 198] width 540 height 15
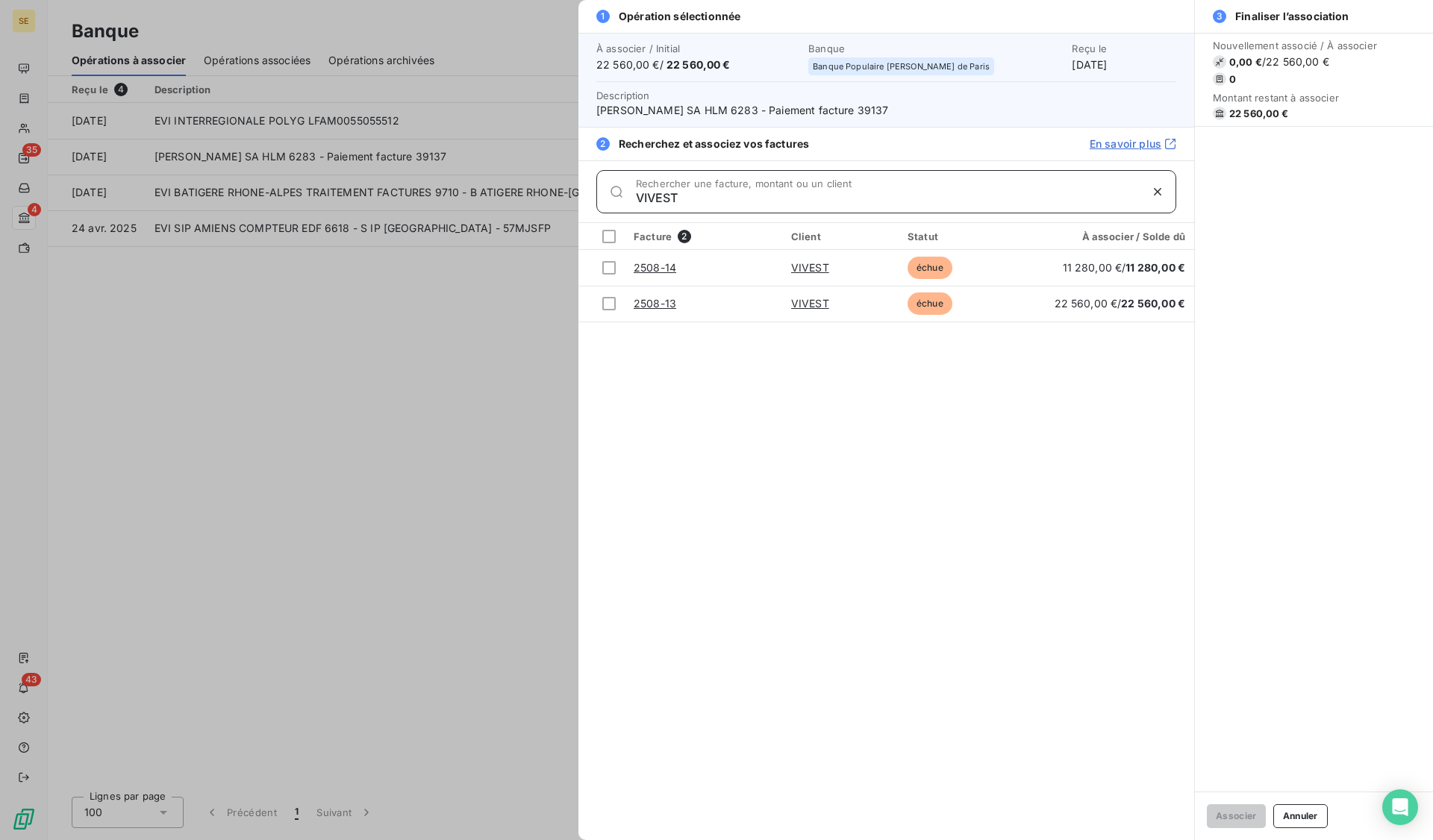
type input "VIVEST"
drag, startPoint x: 605, startPoint y: 304, endPoint x: 657, endPoint y: 379, distance: 91.3
click at [605, 304] on div at bounding box center [609, 304] width 13 height 13
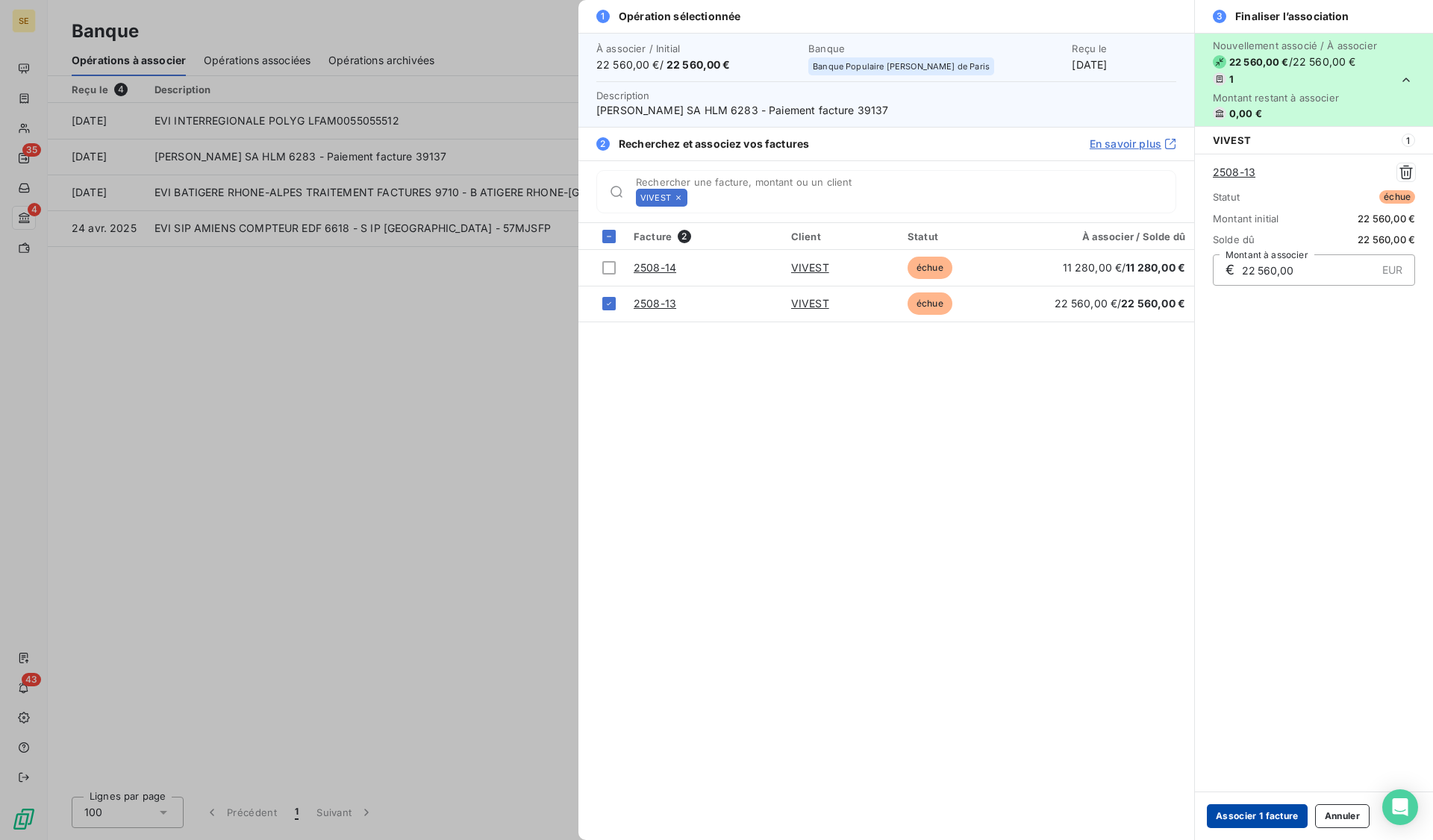
click at [1263, 815] on button "Associer 1 facture" at bounding box center [1257, 815] width 100 height 24
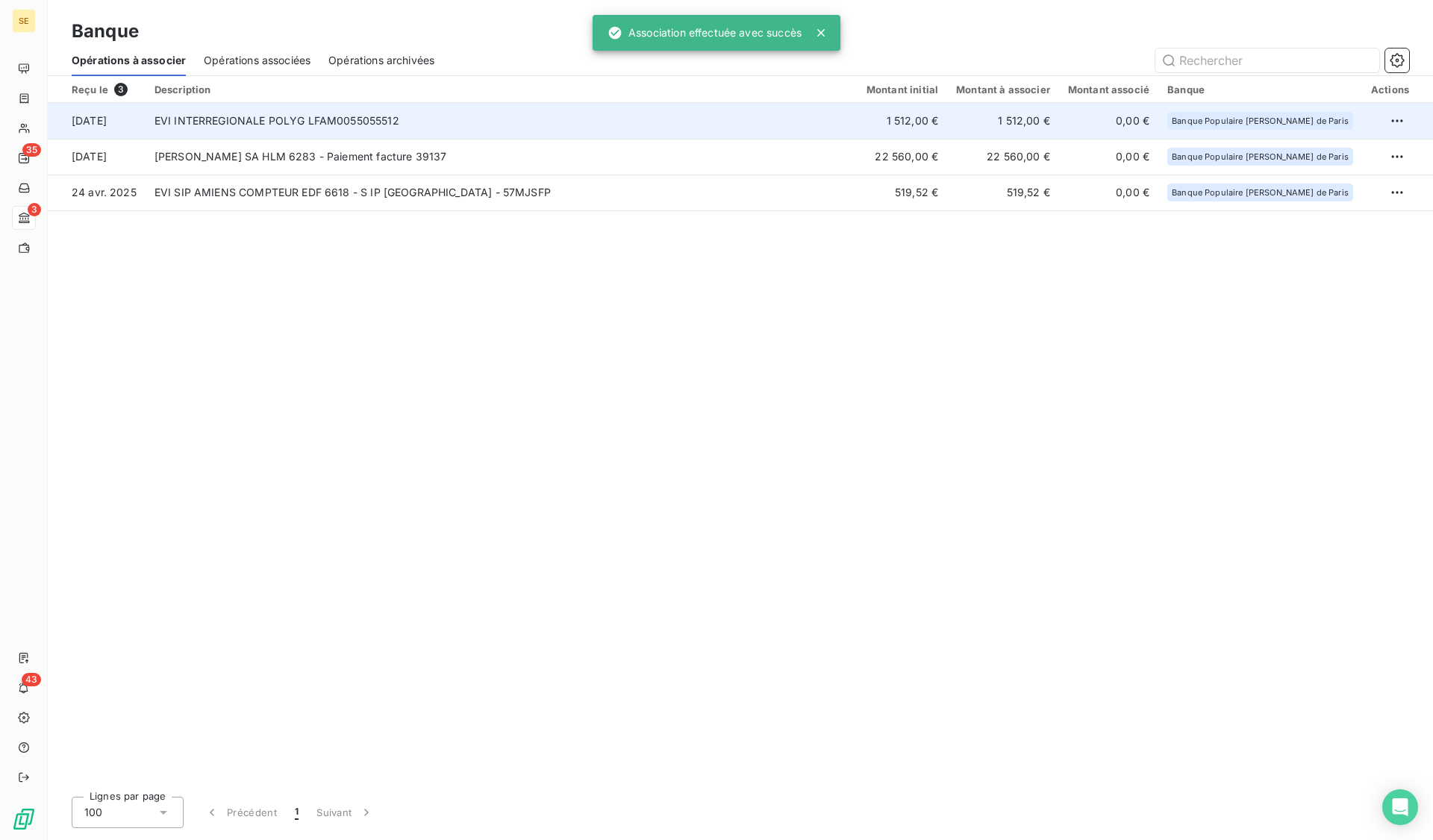
click at [299, 129] on td "EVI INTERREGIONALE POLYG LFAM0055055512" at bounding box center [502, 121] width 712 height 36
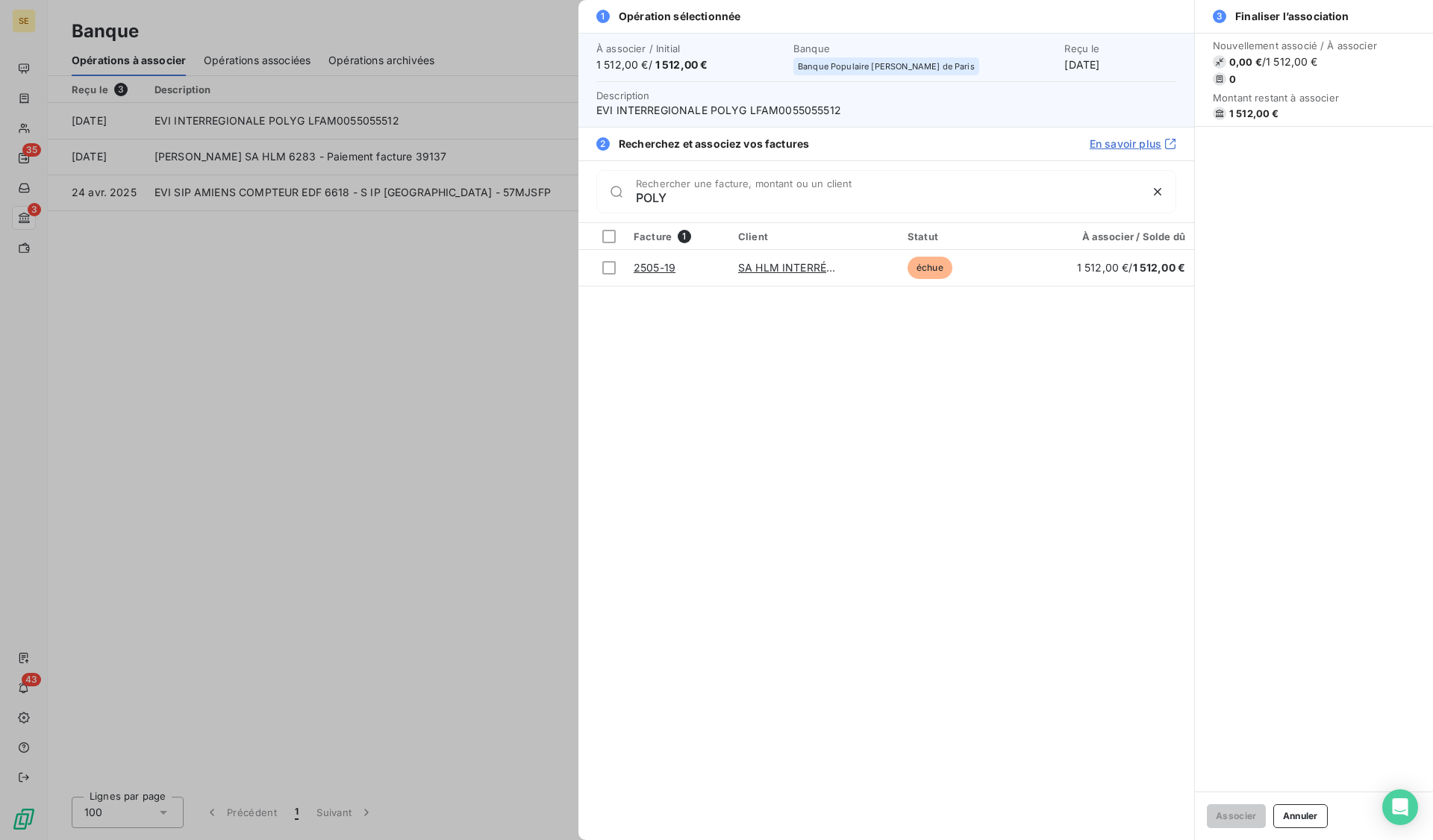
type input "POLY"
click at [600, 271] on td at bounding box center [601, 268] width 46 height 36
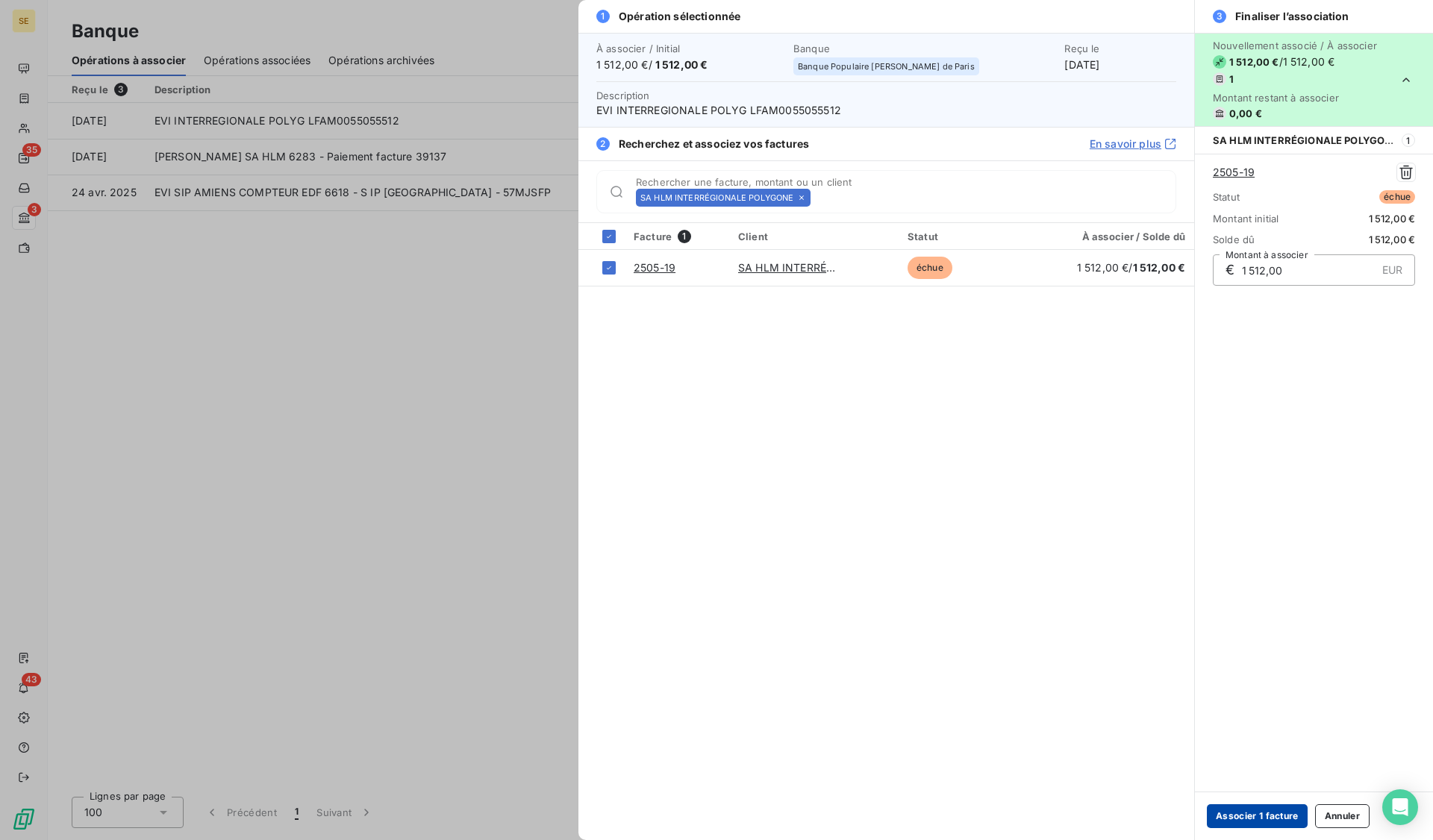
click at [1263, 818] on button "Associer 1 facture" at bounding box center [1257, 815] width 100 height 24
